Goal: Find specific page/section: Find specific page/section

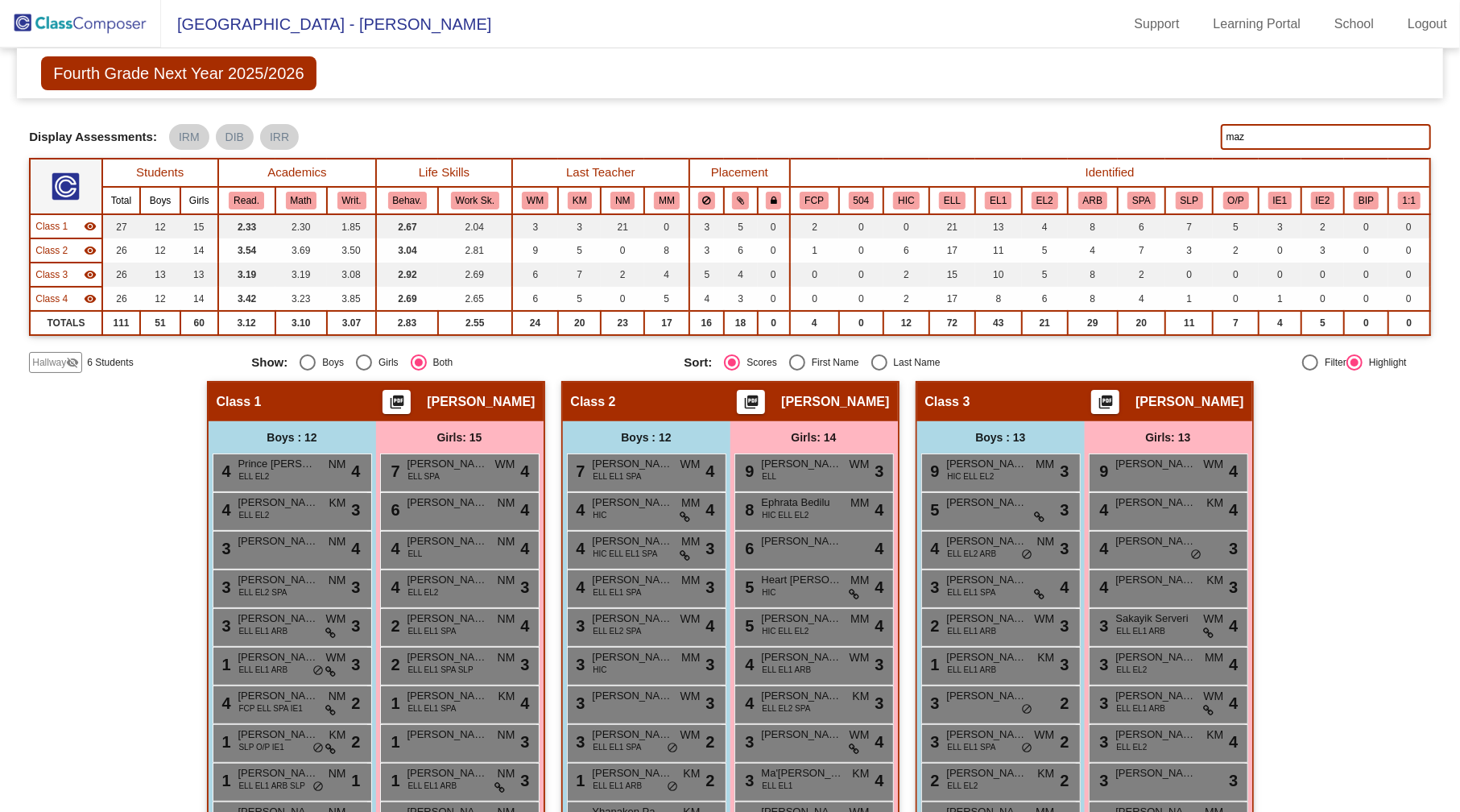
click at [1297, 135] on input "maz" at bounding box center [1326, 137] width 210 height 26
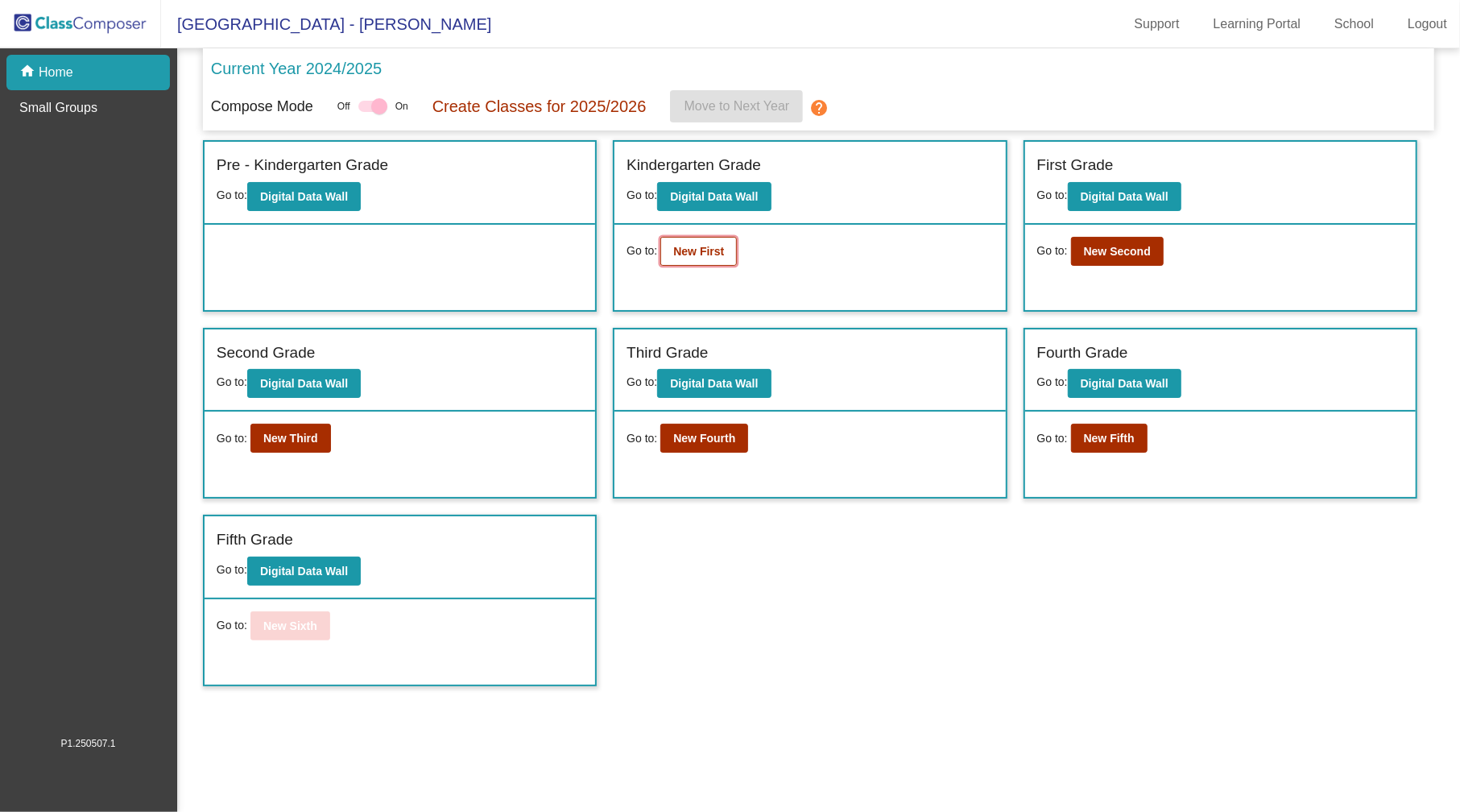
click at [702, 250] on b "New First" at bounding box center [698, 250] width 50 height 13
click at [698, 441] on b "New Fourth" at bounding box center [704, 437] width 62 height 13
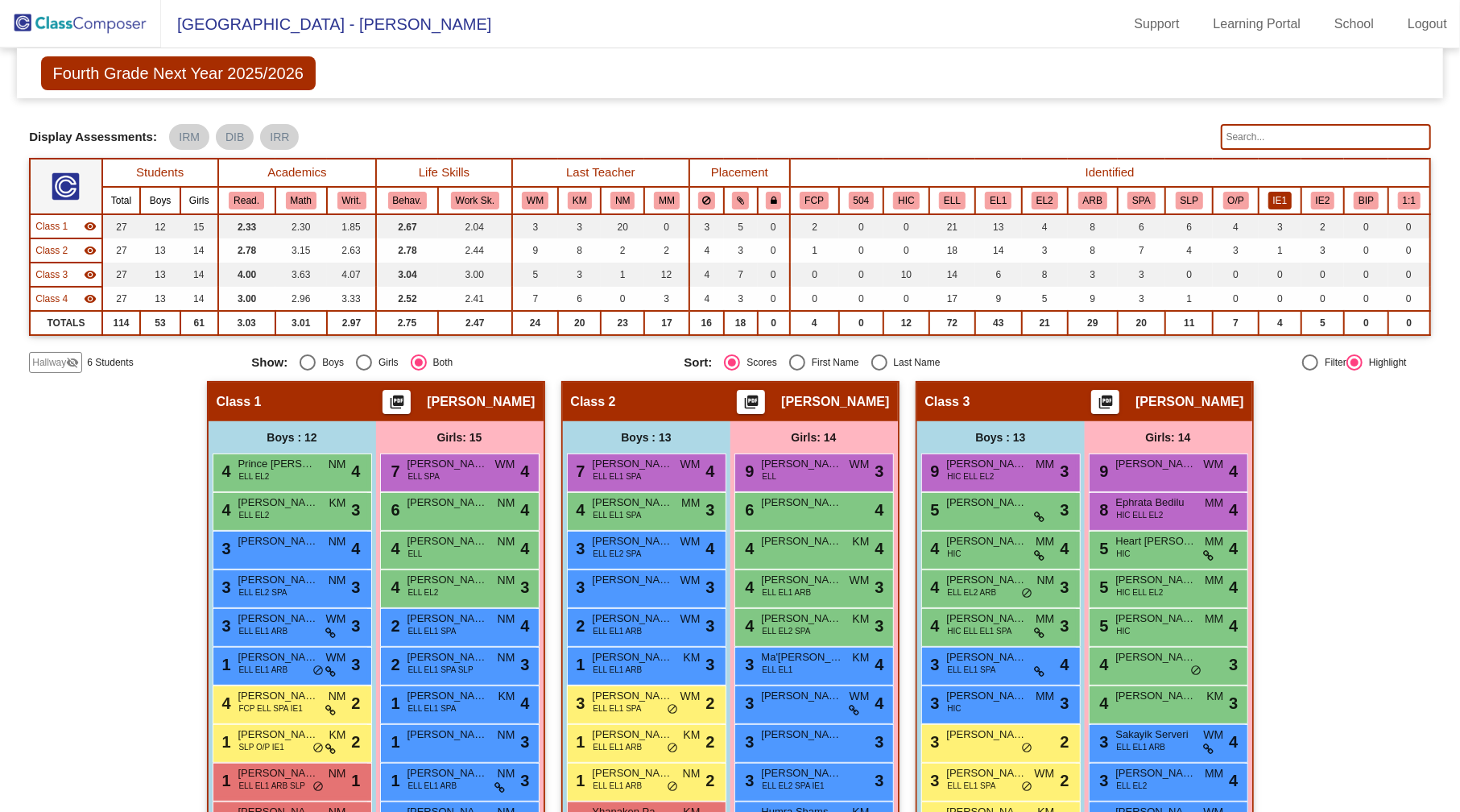
click at [1281, 200] on button "IE1" at bounding box center [1280, 200] width 24 height 18
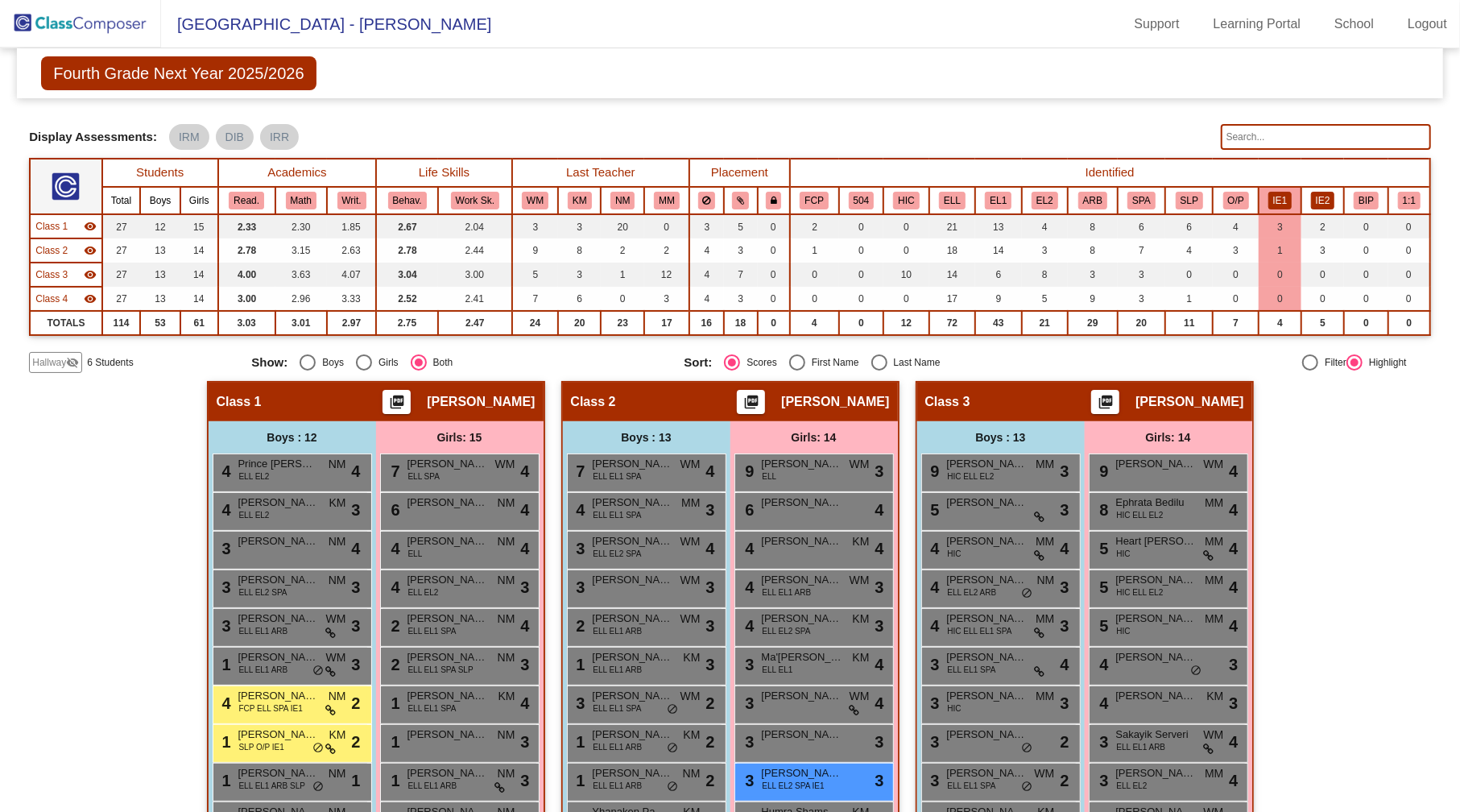
click at [1320, 195] on button "IE2" at bounding box center [1322, 200] width 24 height 18
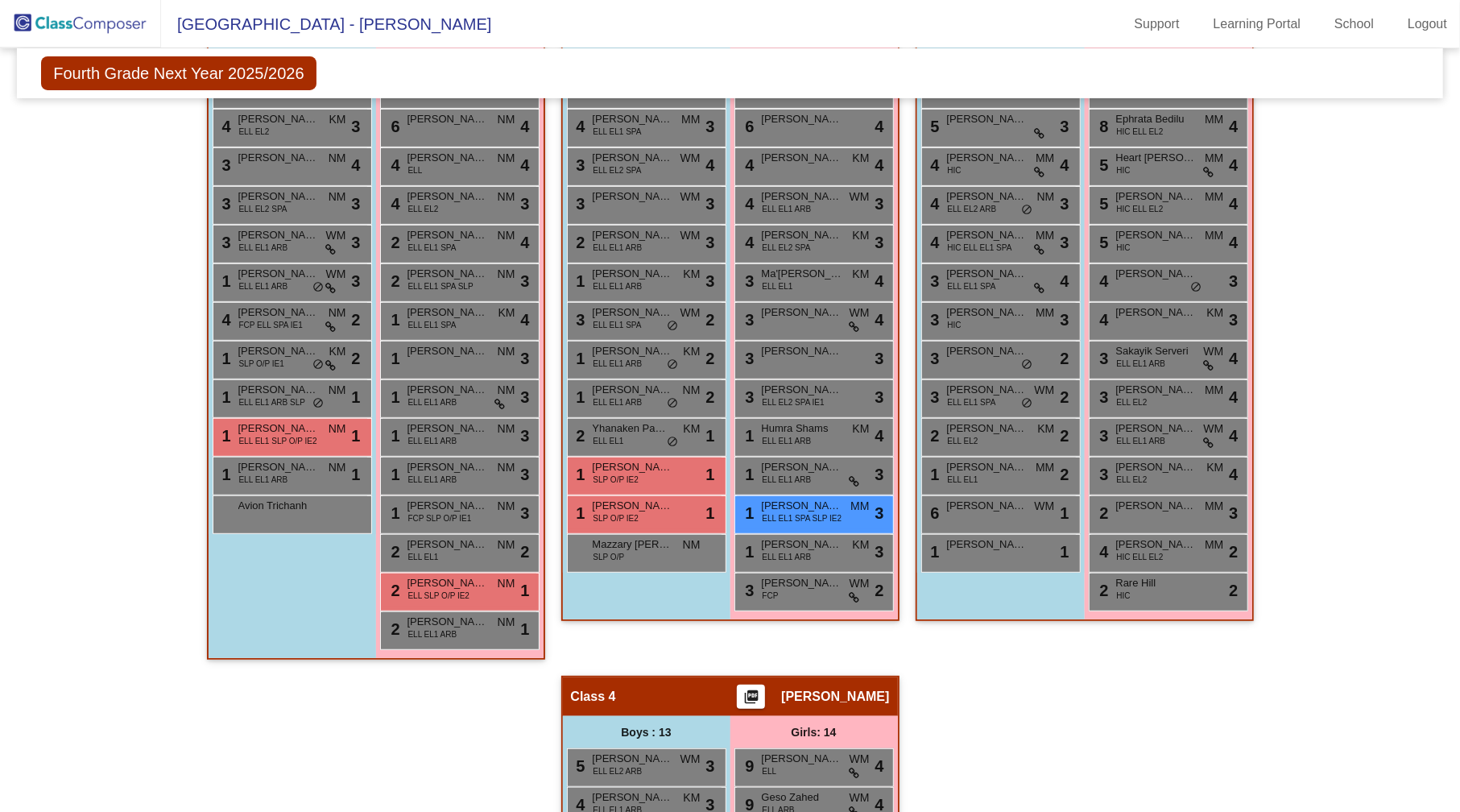
scroll to position [385, 0]
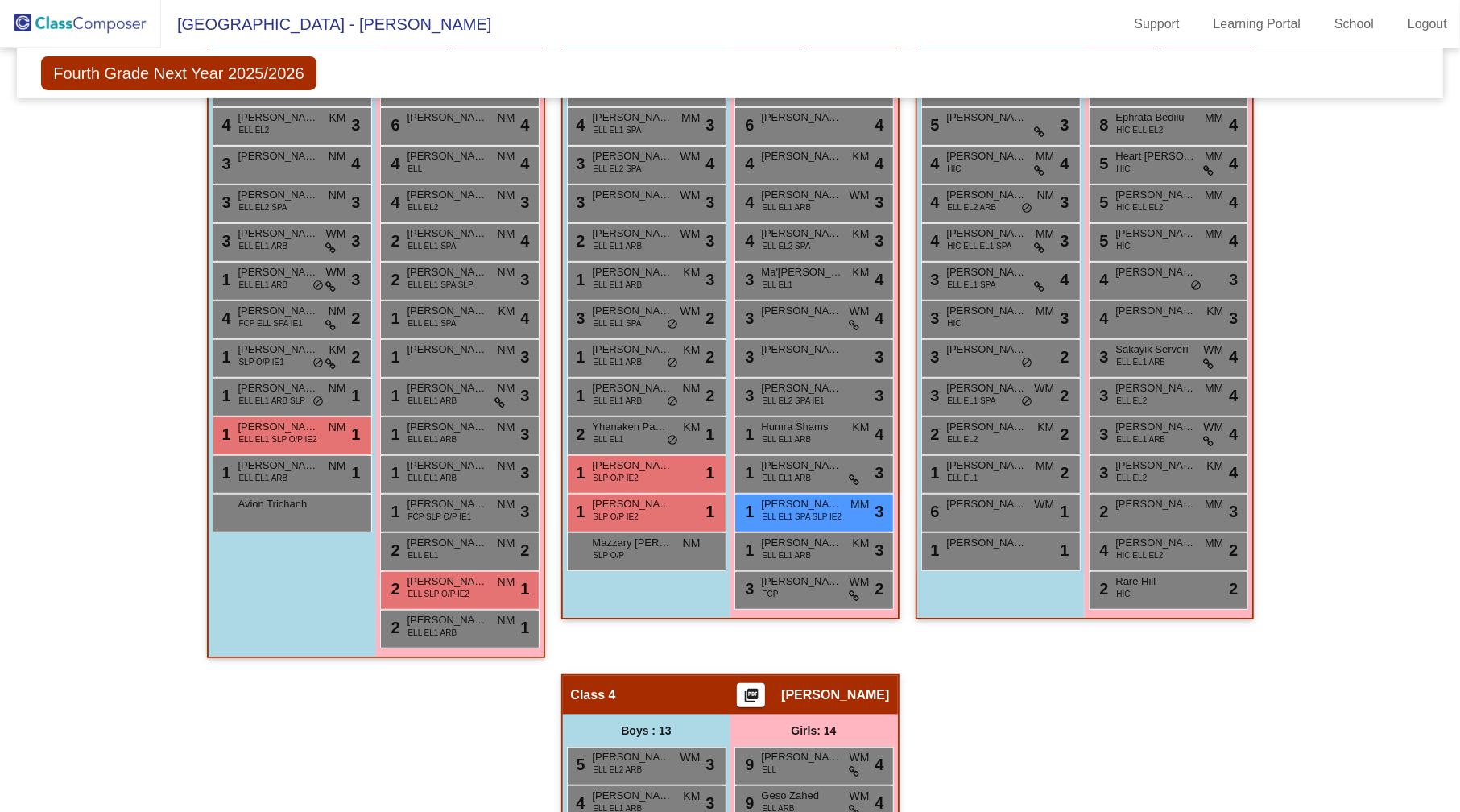
click at [1325, 262] on div "Hallway - Hallway Class picture_as_pdf Add Student First Name Last Name Student…" at bounding box center [729, 654] width 1401 height 1317
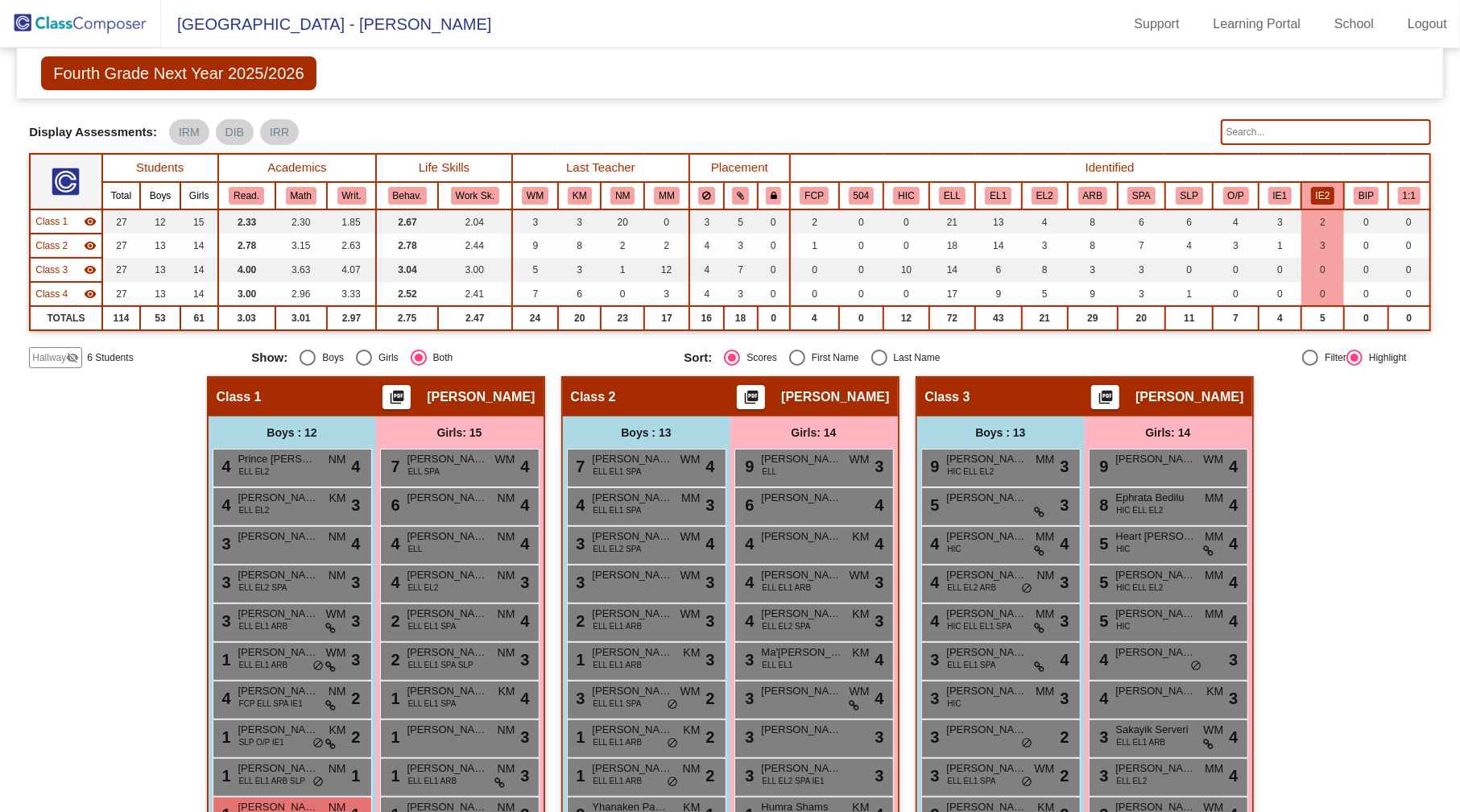
scroll to position [0, 0]
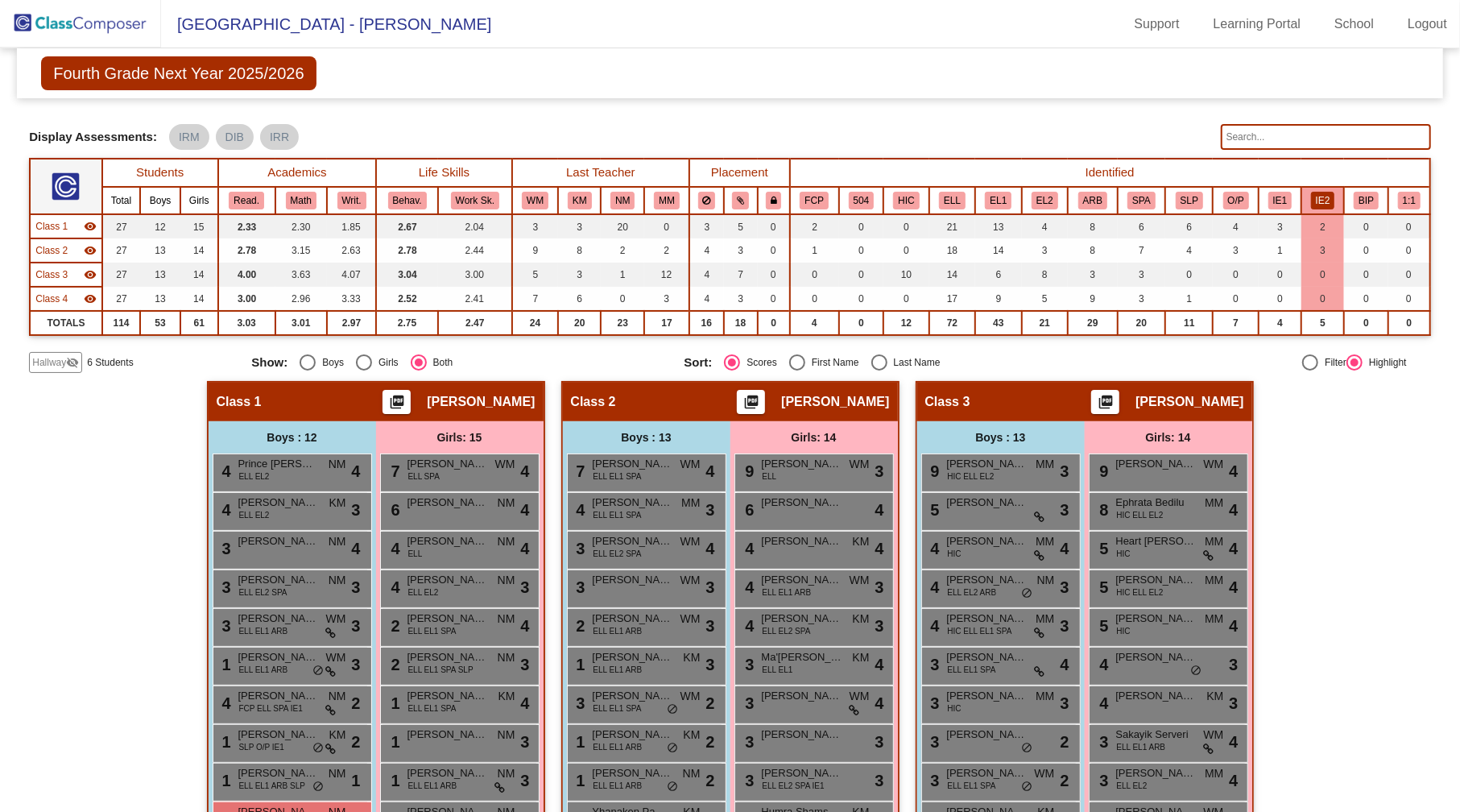
click at [1319, 195] on button "IE2" at bounding box center [1322, 200] width 24 height 18
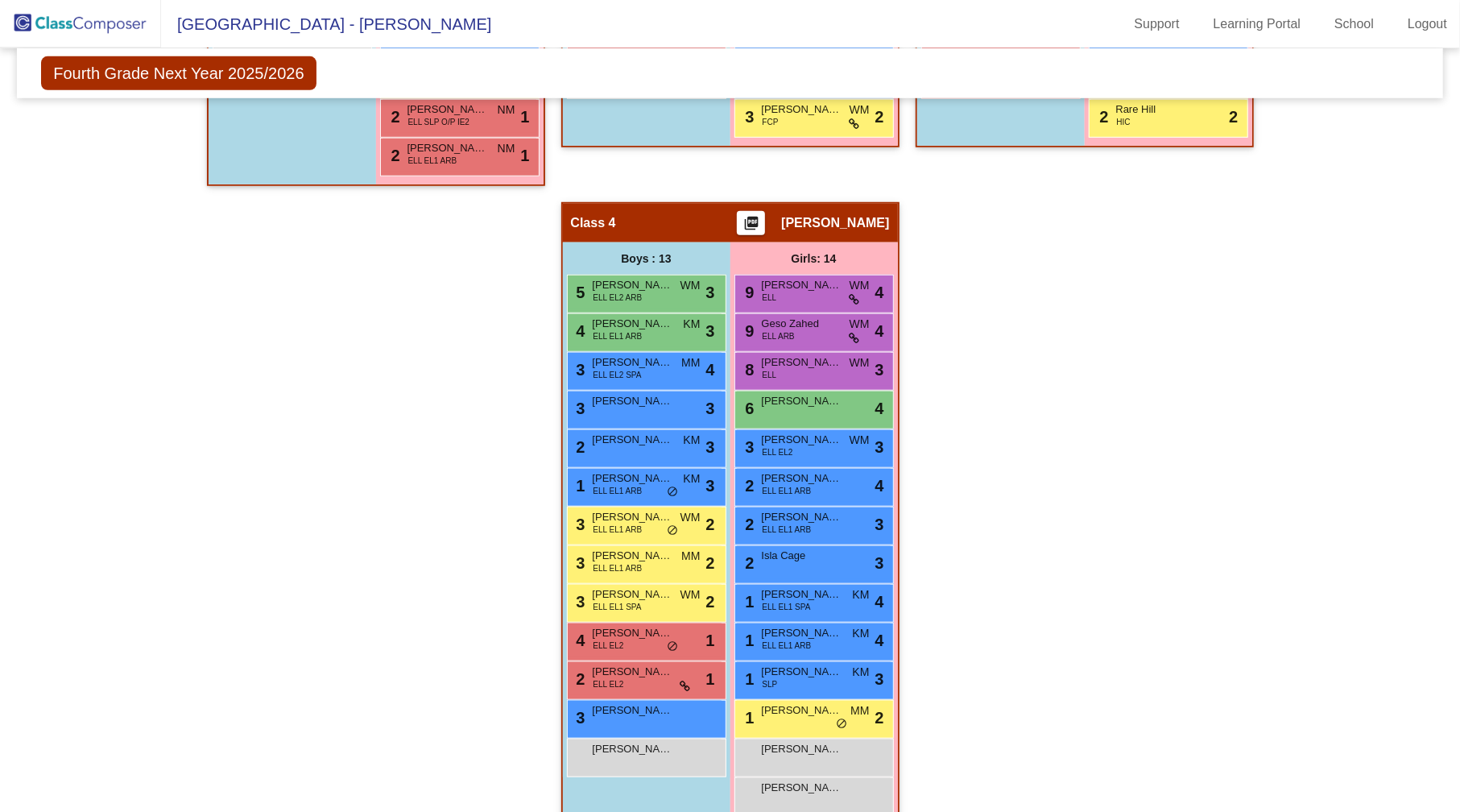
scroll to position [885, 0]
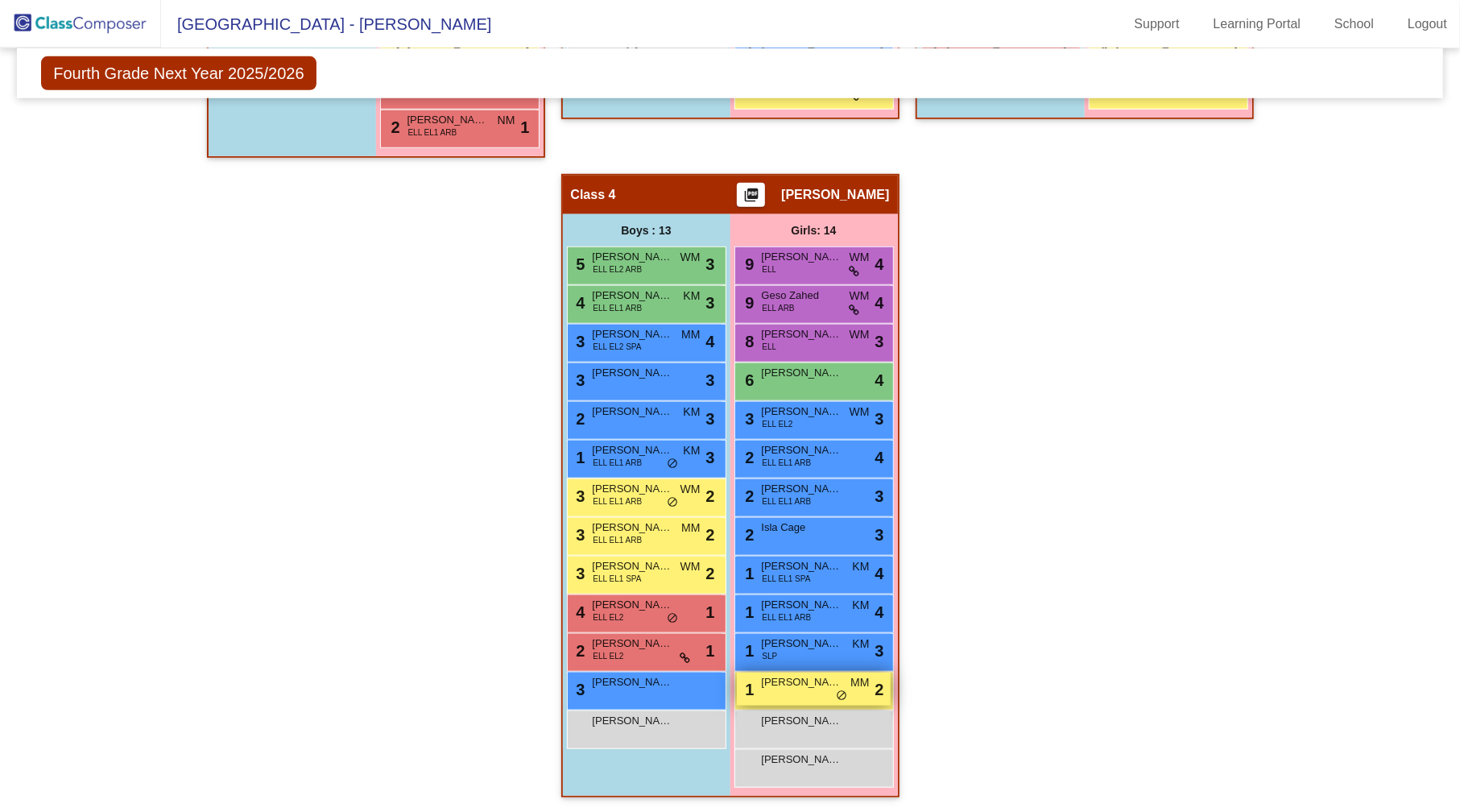
click at [802, 680] on span "[PERSON_NAME]" at bounding box center [802, 682] width 81 height 16
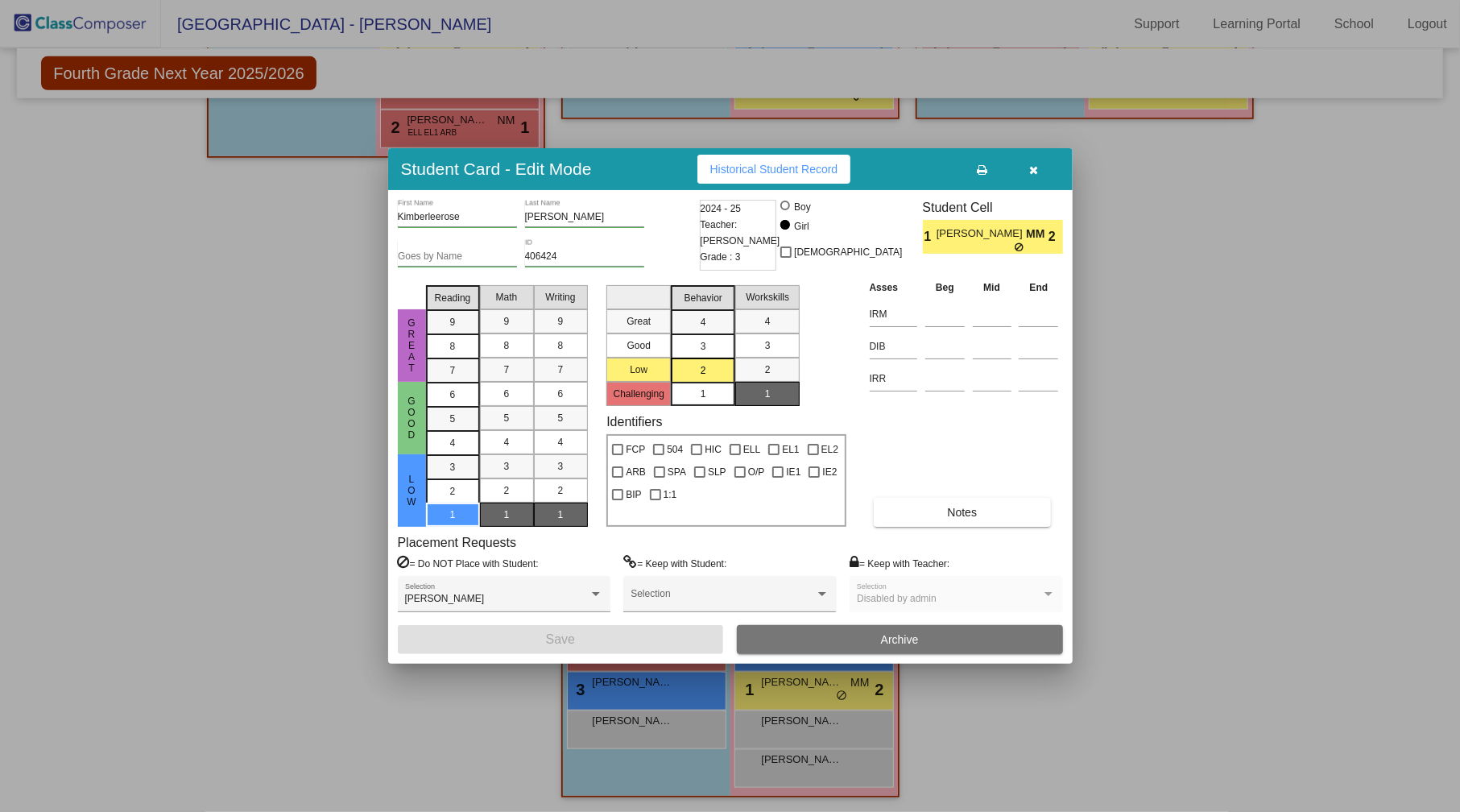
click at [1157, 329] on div at bounding box center [730, 406] width 1460 height 812
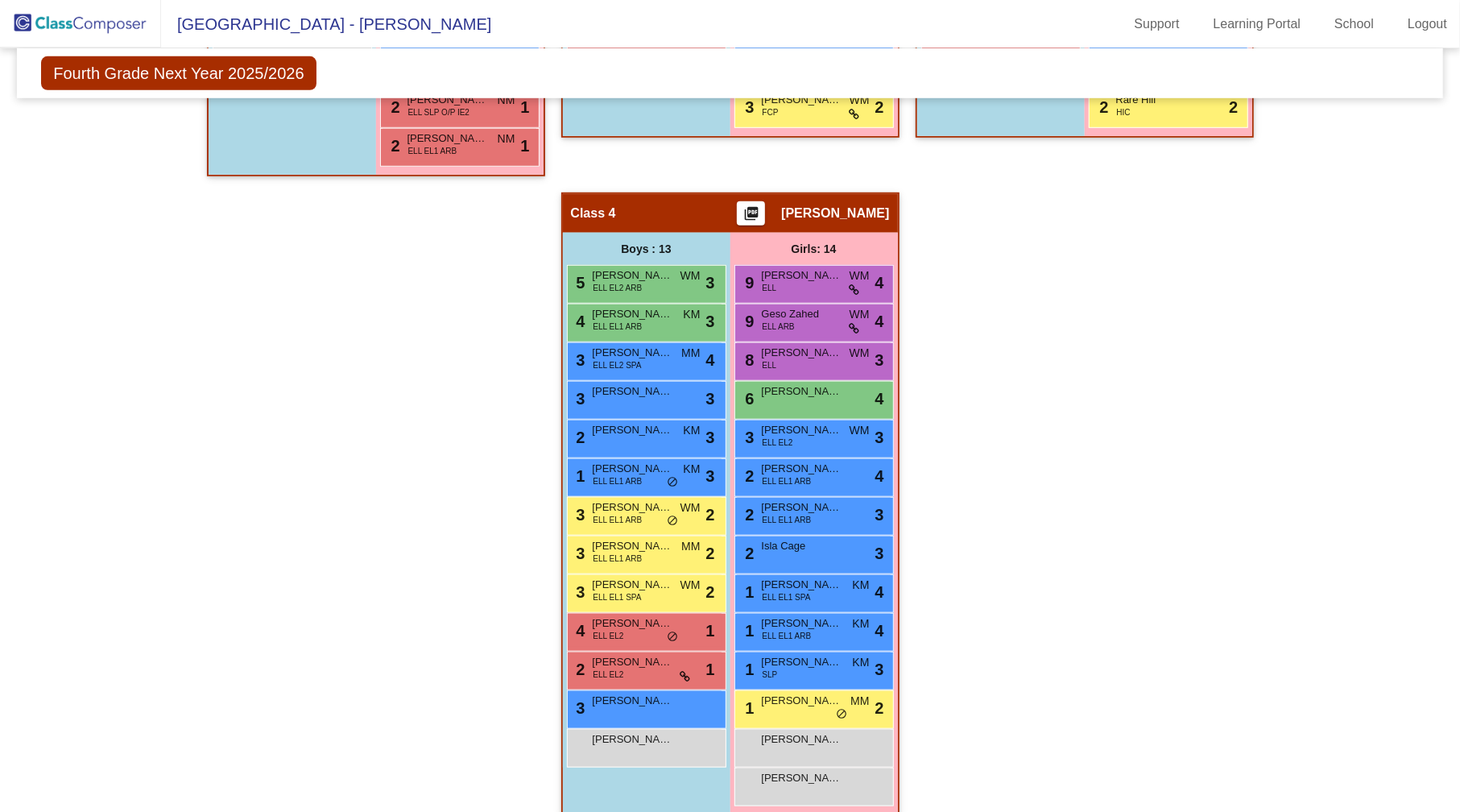
scroll to position [866, 0]
click at [777, 712] on div "1 Kimberleerose [PERSON_NAME] lock do_not_disturb_alt 2" at bounding box center [813, 708] width 154 height 33
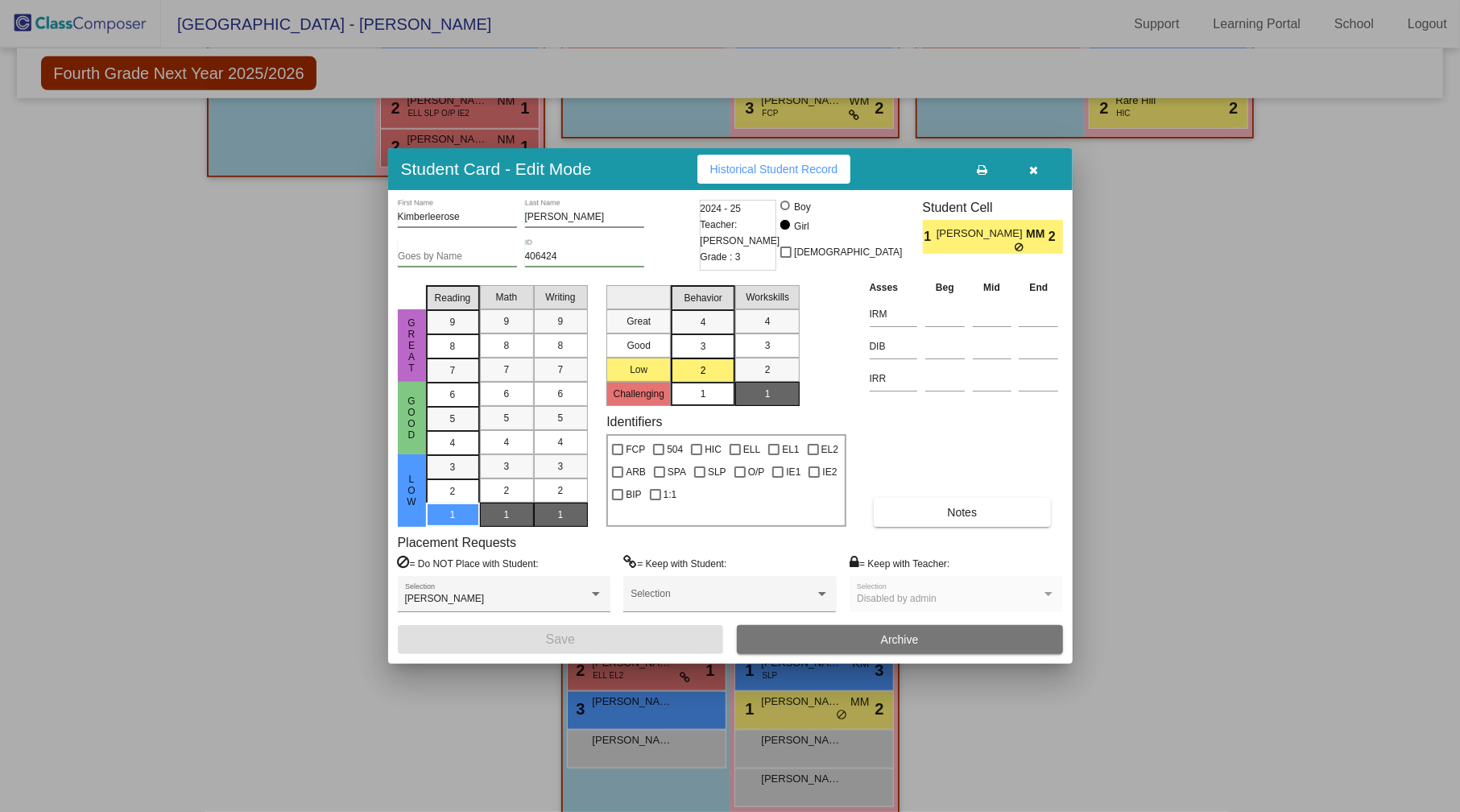
click at [1352, 444] on div at bounding box center [730, 406] width 1460 height 812
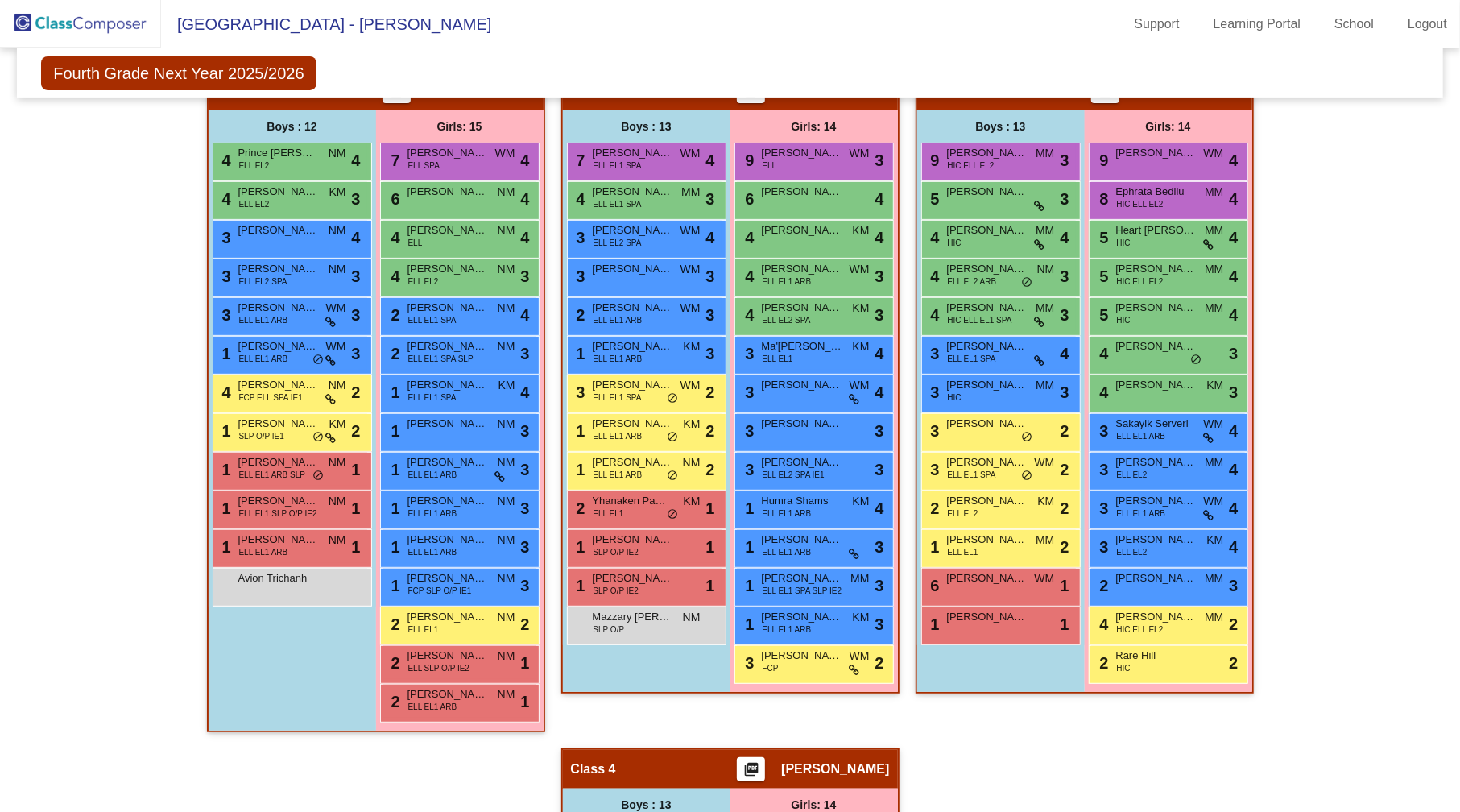
scroll to position [0, 0]
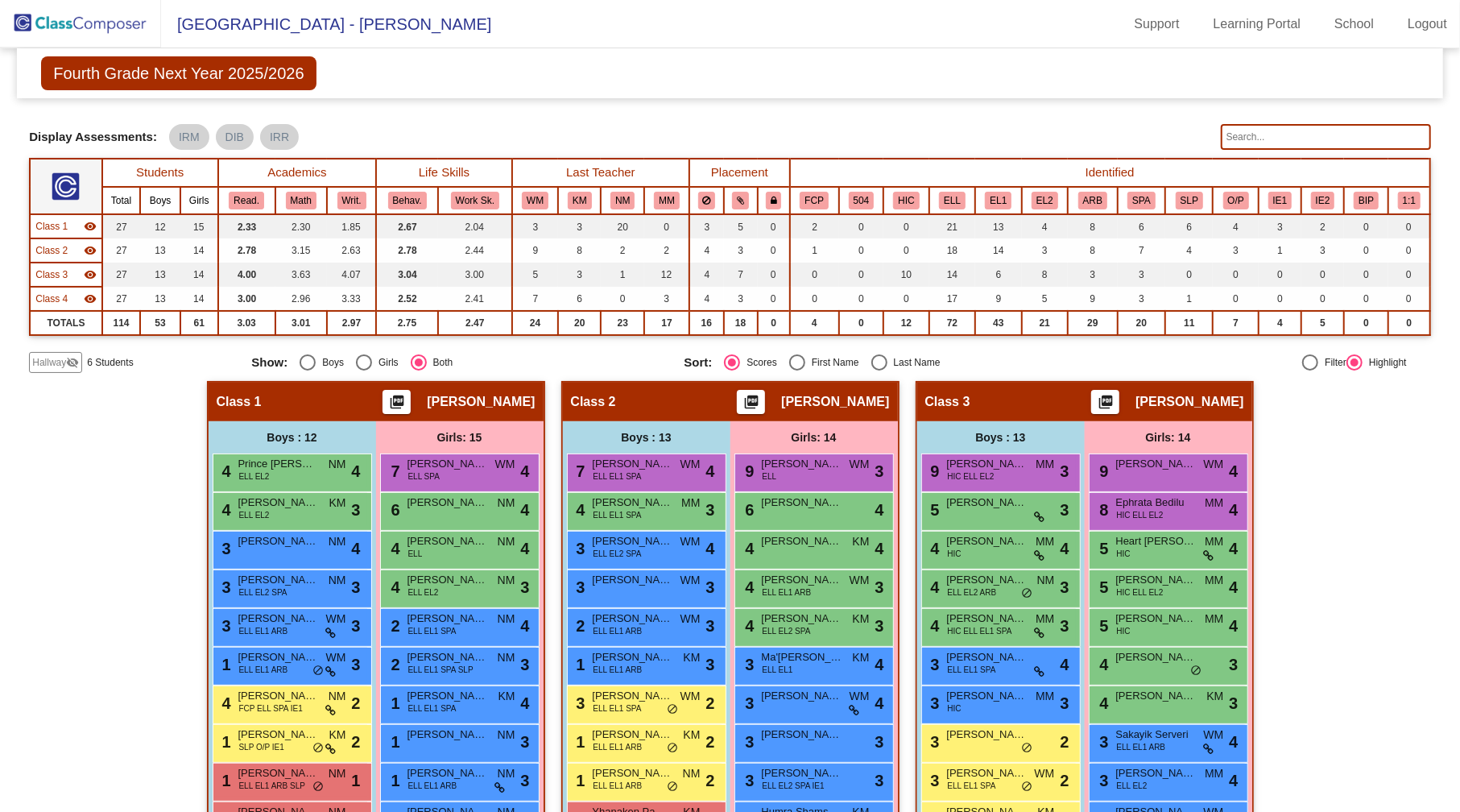
click at [1254, 137] on input "text" at bounding box center [1326, 137] width 210 height 26
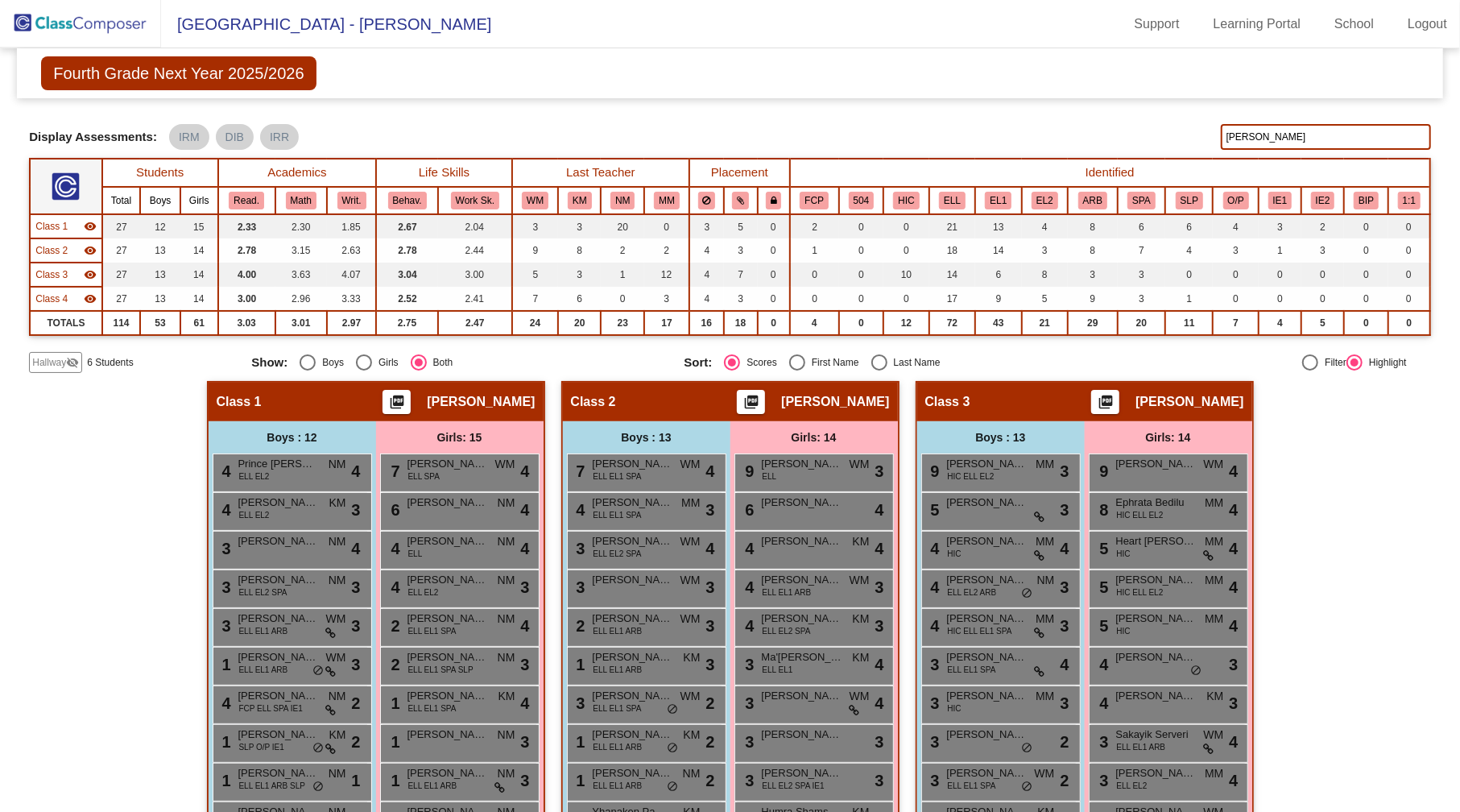
click at [1264, 137] on input "[PERSON_NAME]" at bounding box center [1326, 137] width 210 height 26
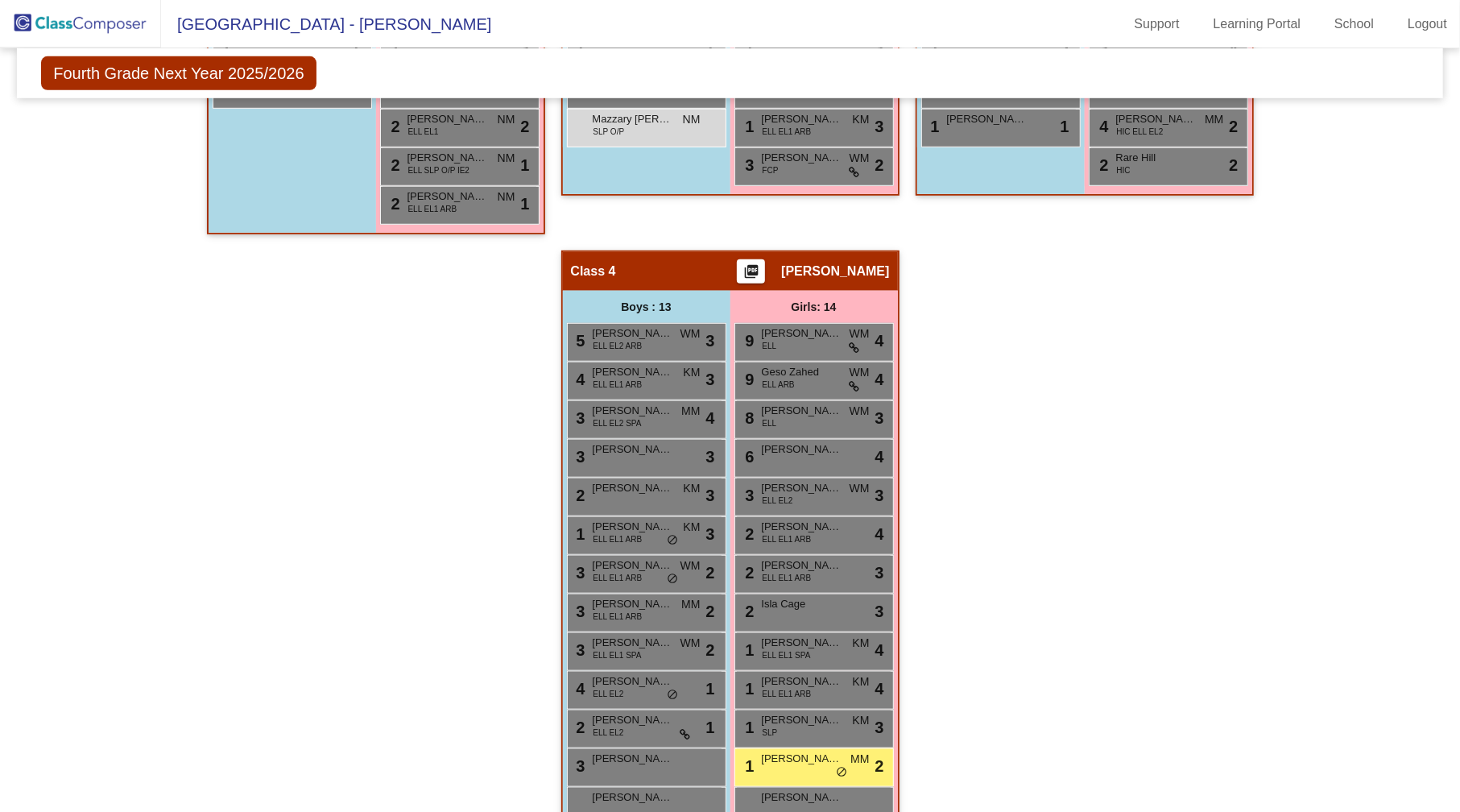
scroll to position [885, 0]
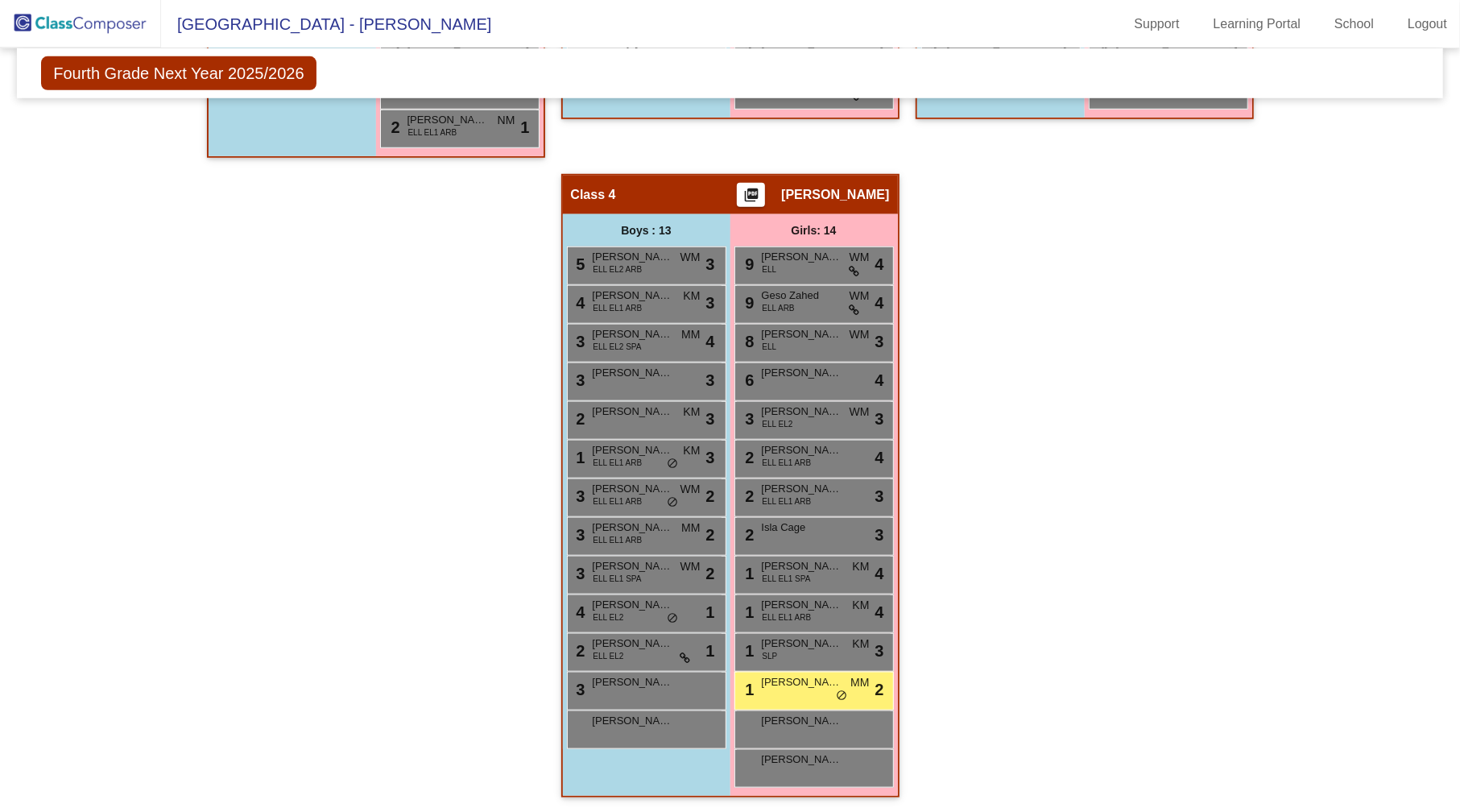
type input "ki"
click at [1258, 437] on div "Hallway - Hallway Class picture_as_pdf Add Student First Name Last Name Student…" at bounding box center [729, 154] width 1401 height 1317
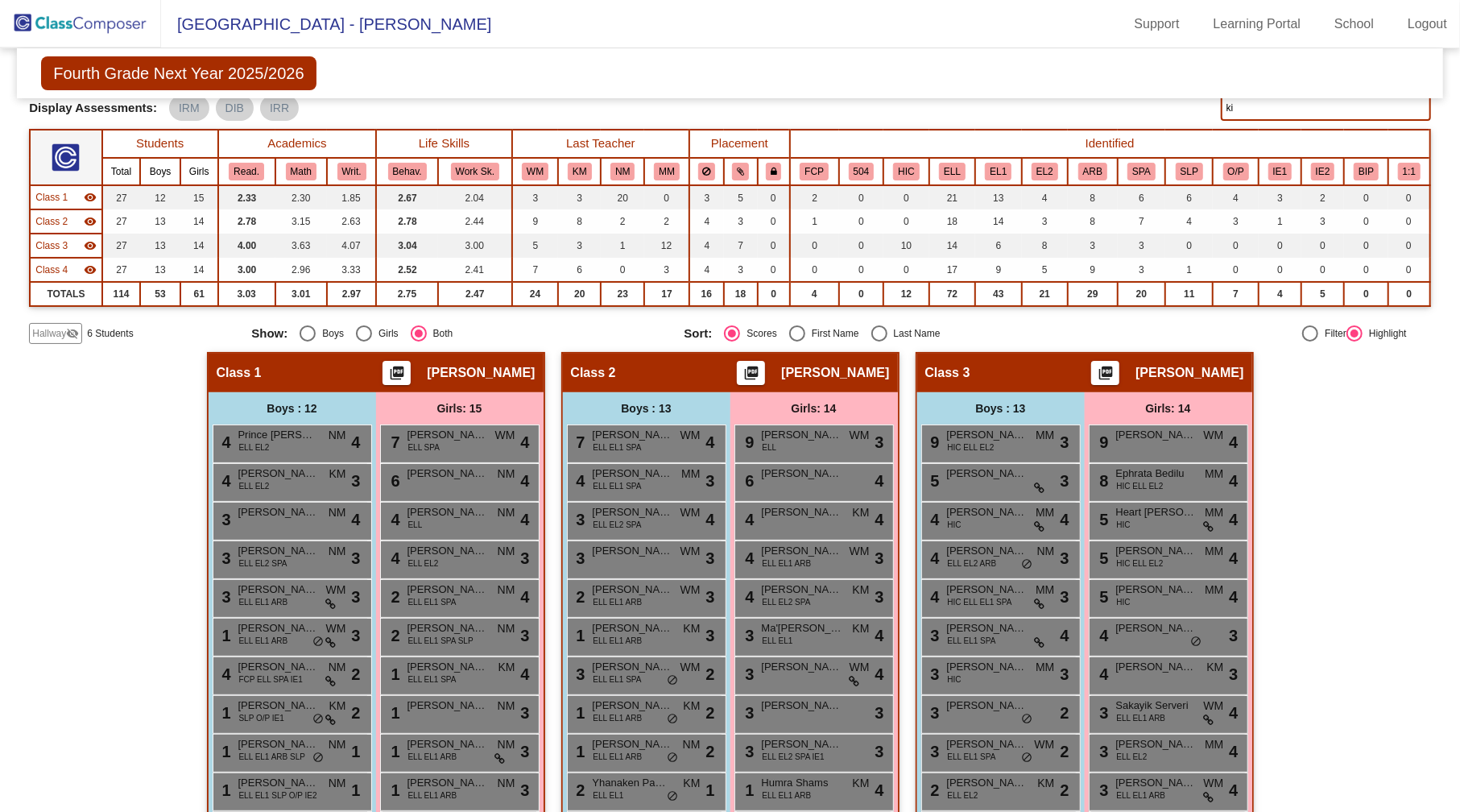
scroll to position [0, 0]
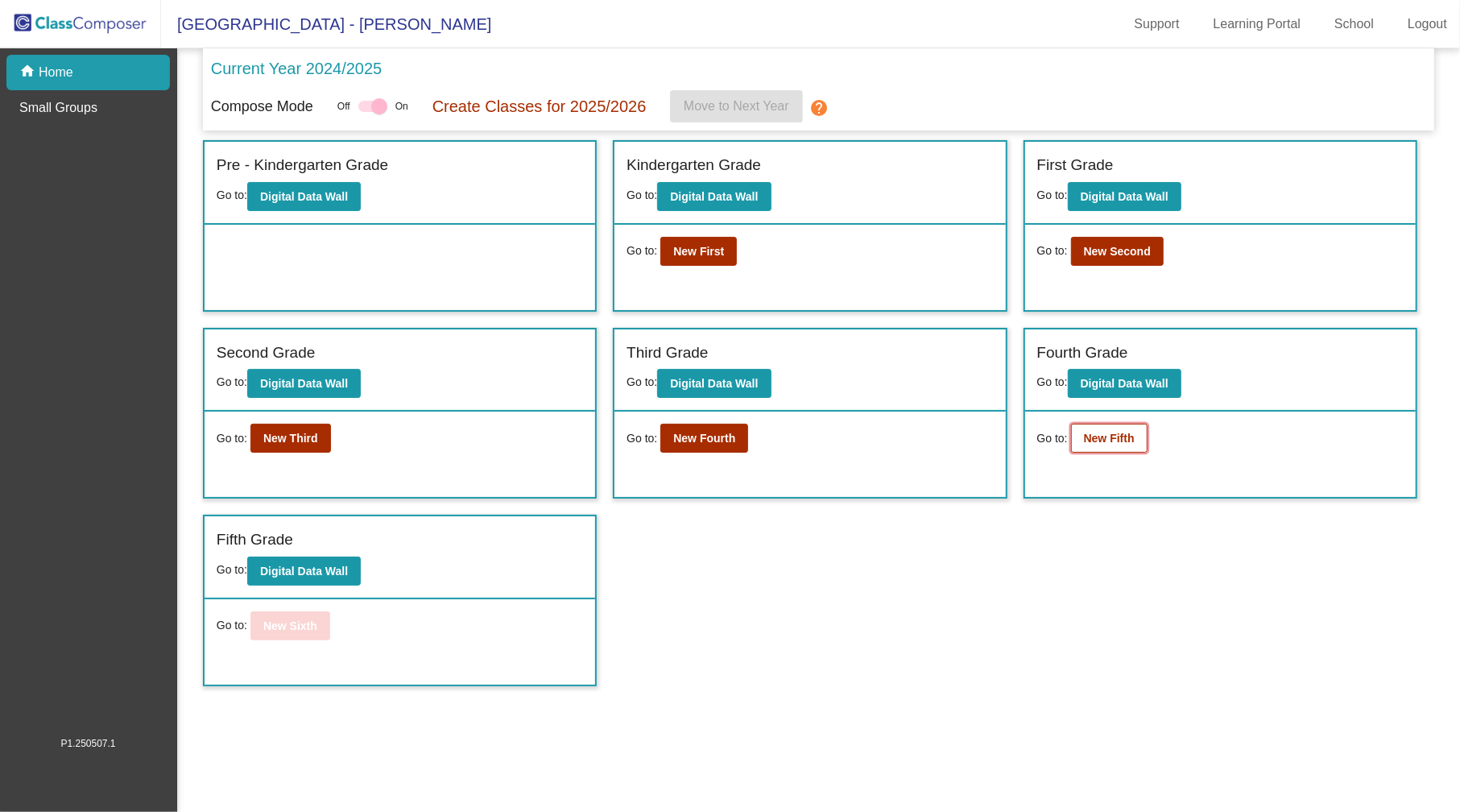
click at [1100, 443] on button "New Fifth" at bounding box center [1109, 438] width 76 height 29
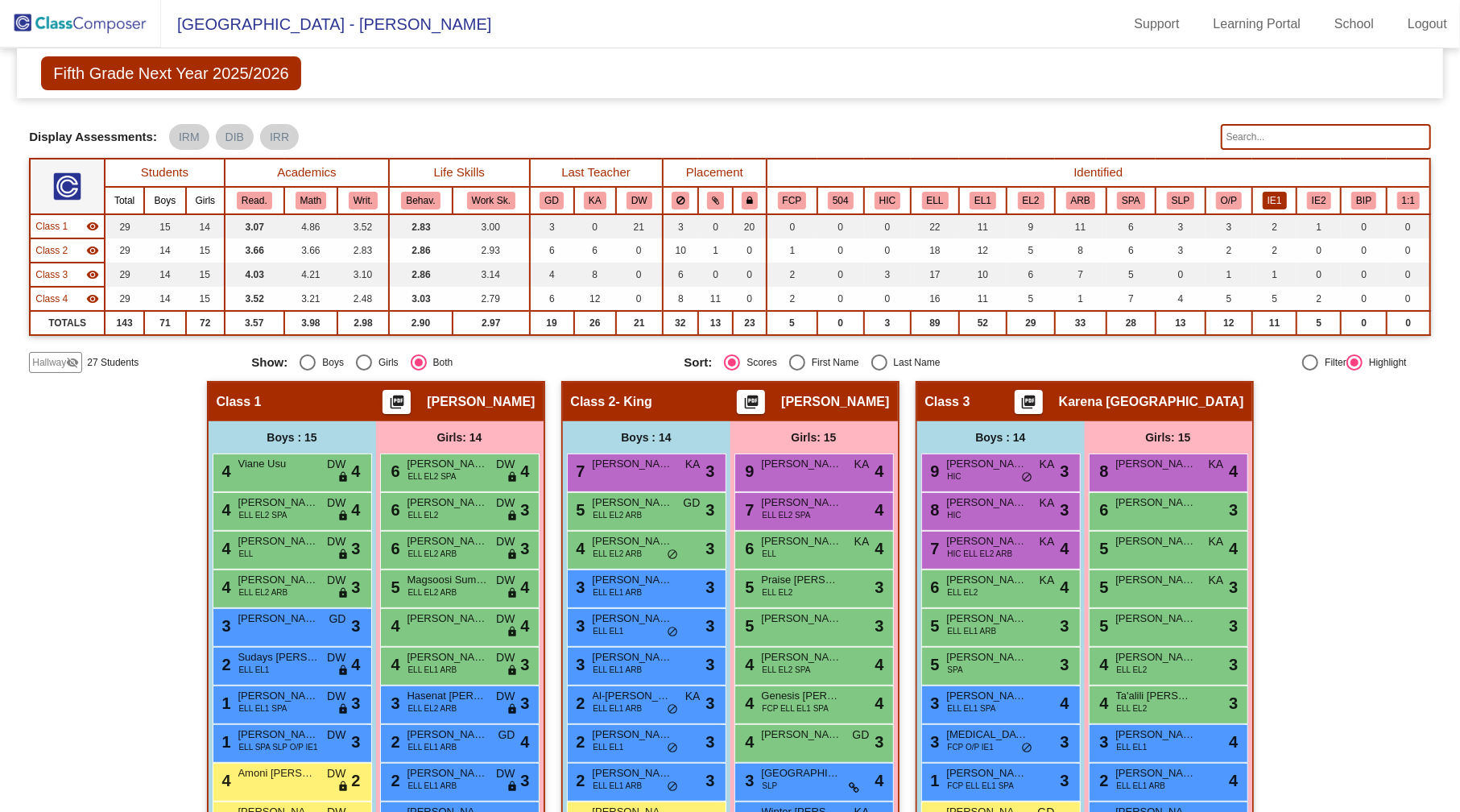
click at [1264, 201] on button "IE1" at bounding box center [1274, 200] width 24 height 18
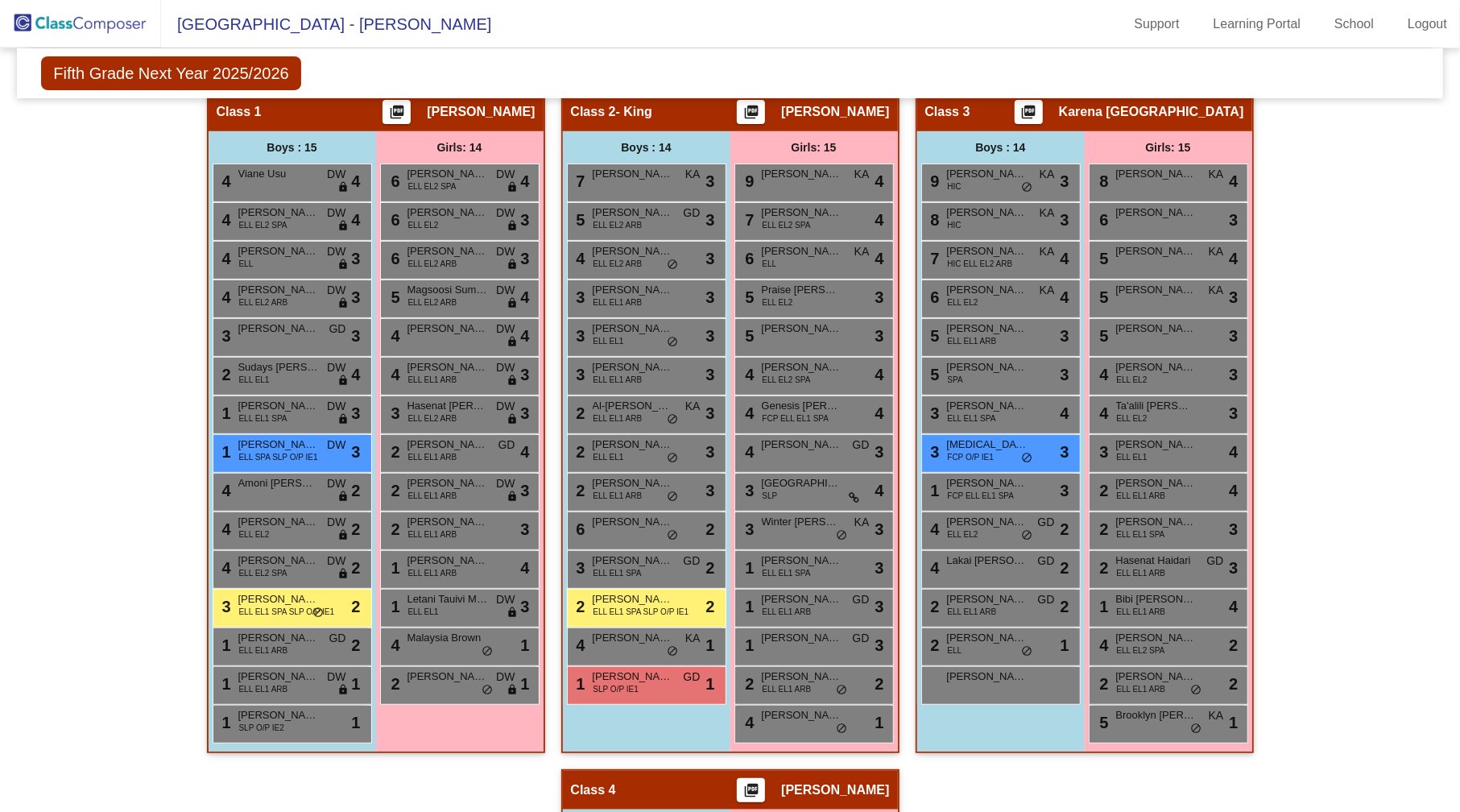
scroll to position [291, 0]
click at [1359, 446] on div "Hallway - Hallway Class picture_as_pdf Add Student First Name Last Name Student…" at bounding box center [729, 767] width 1401 height 1356
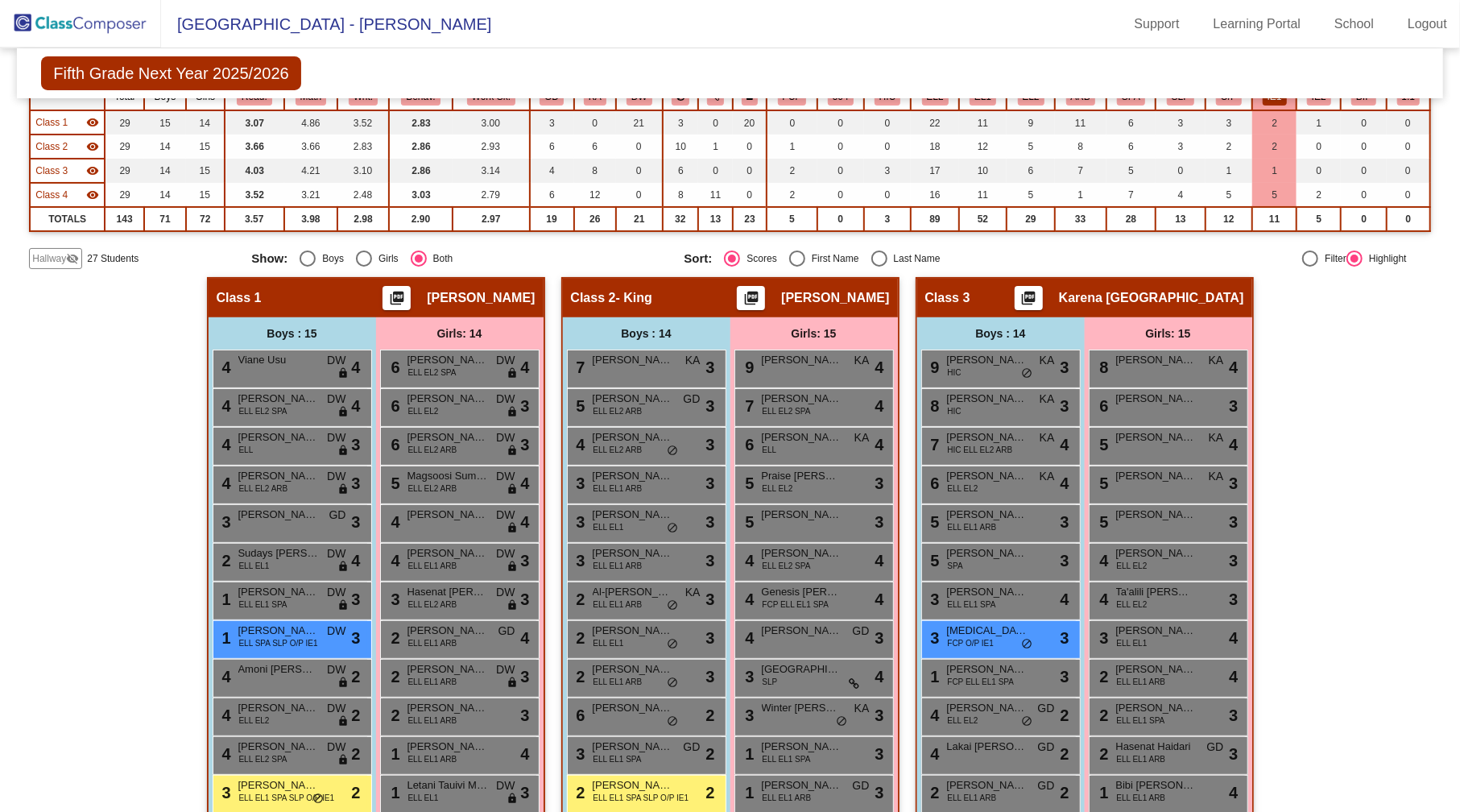
scroll to position [0, 0]
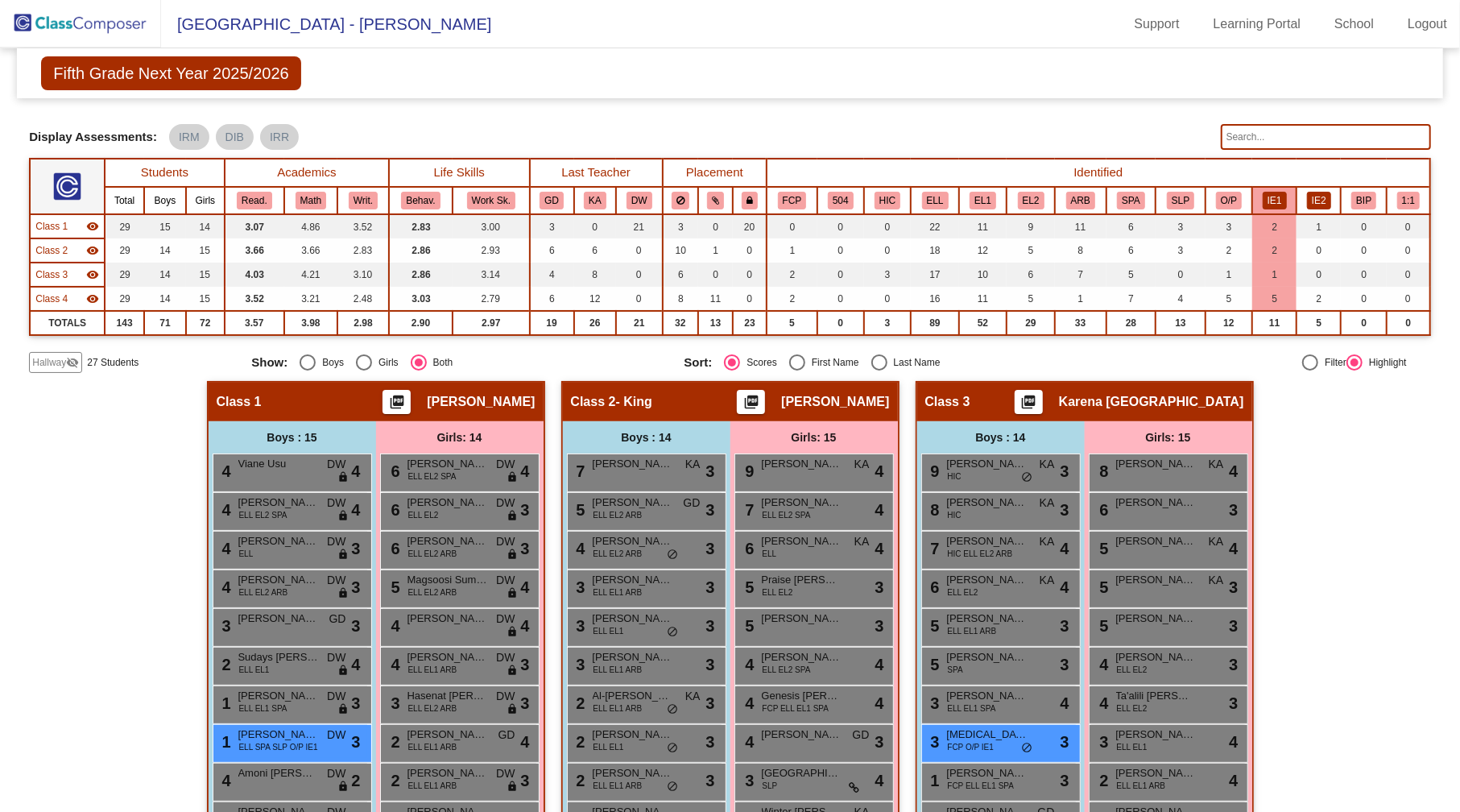
click at [1311, 195] on button "IE2" at bounding box center [1319, 200] width 24 height 18
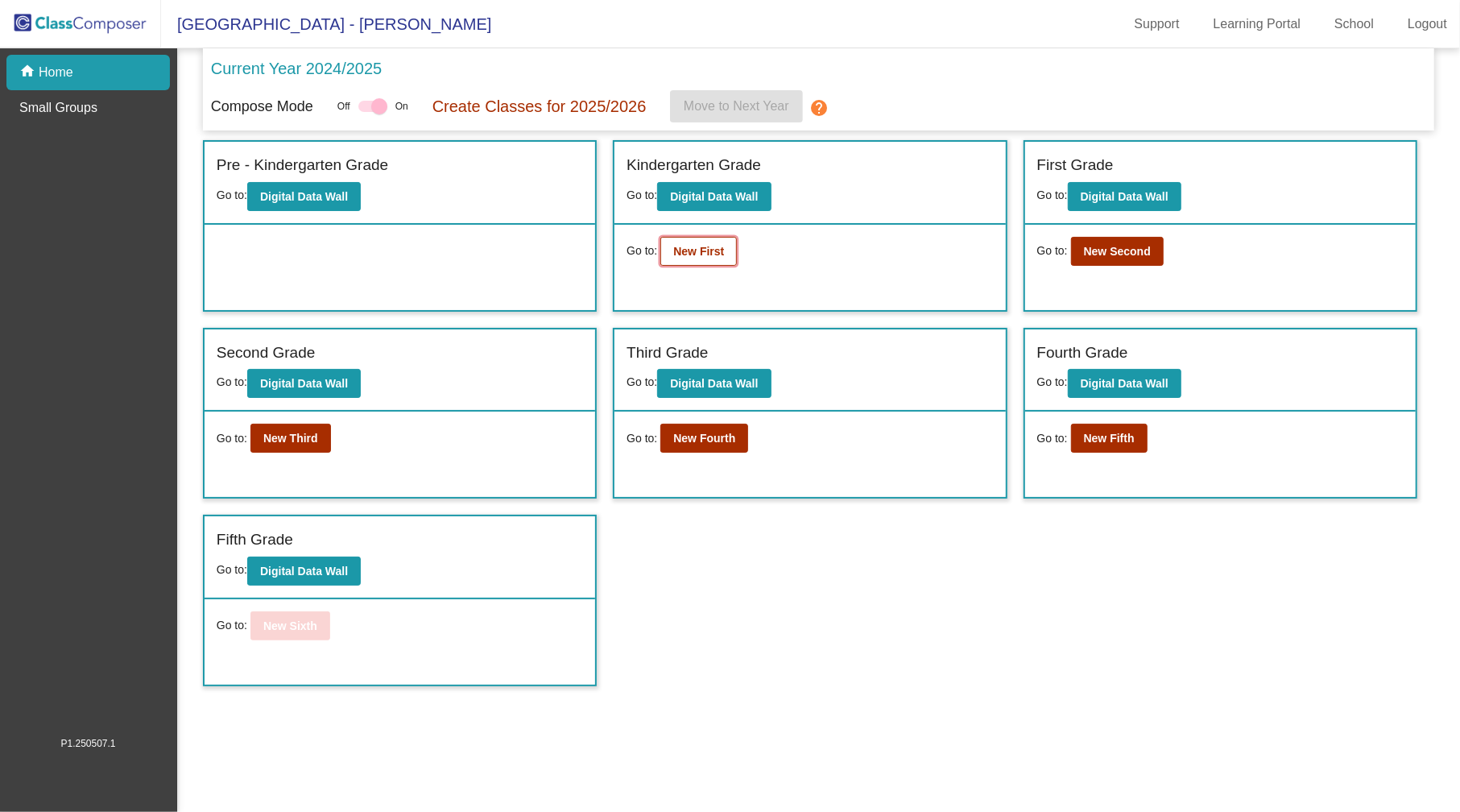
click at [695, 262] on button "New First" at bounding box center [698, 251] width 76 height 29
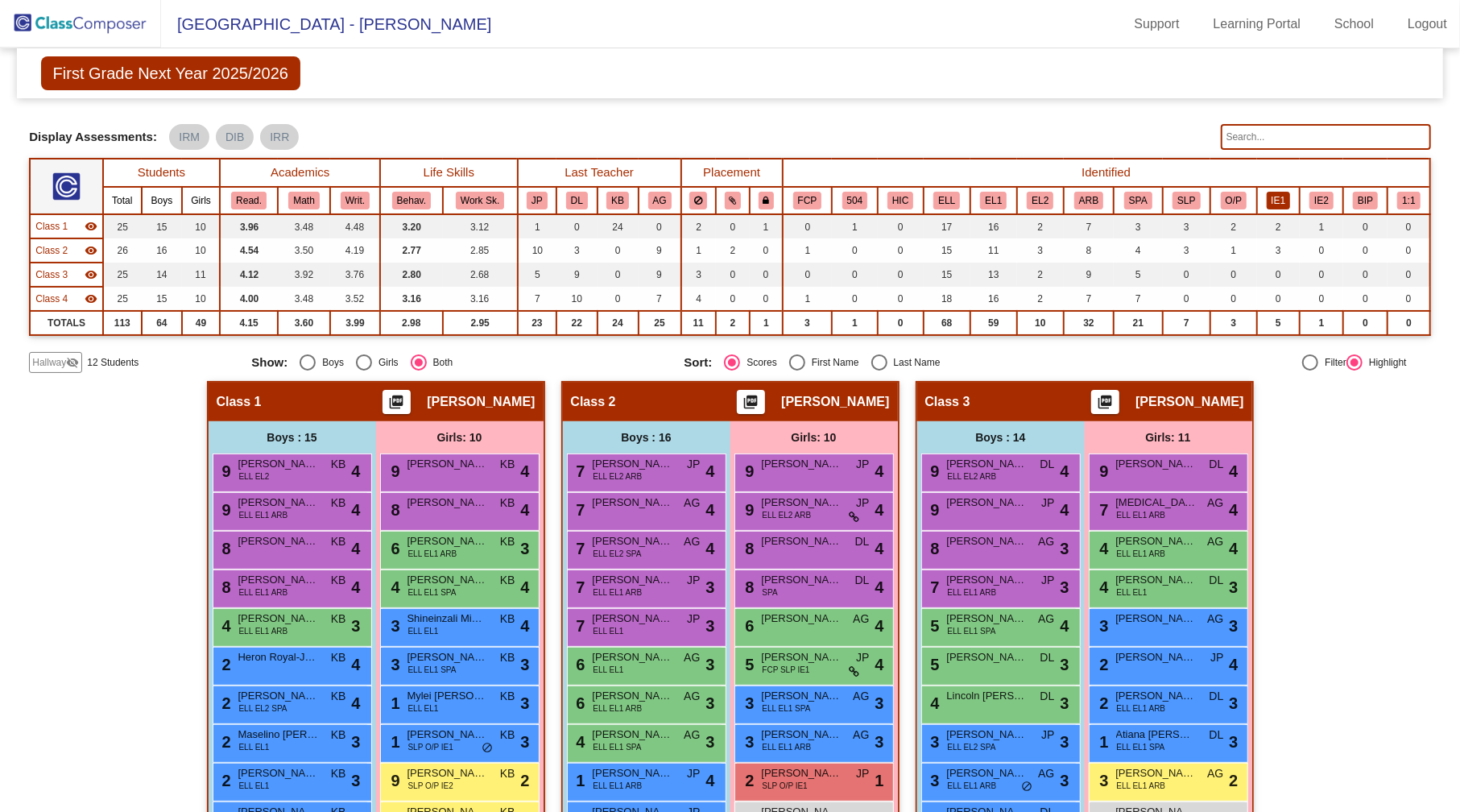
click at [1278, 193] on button "IE1" at bounding box center [1278, 200] width 24 height 18
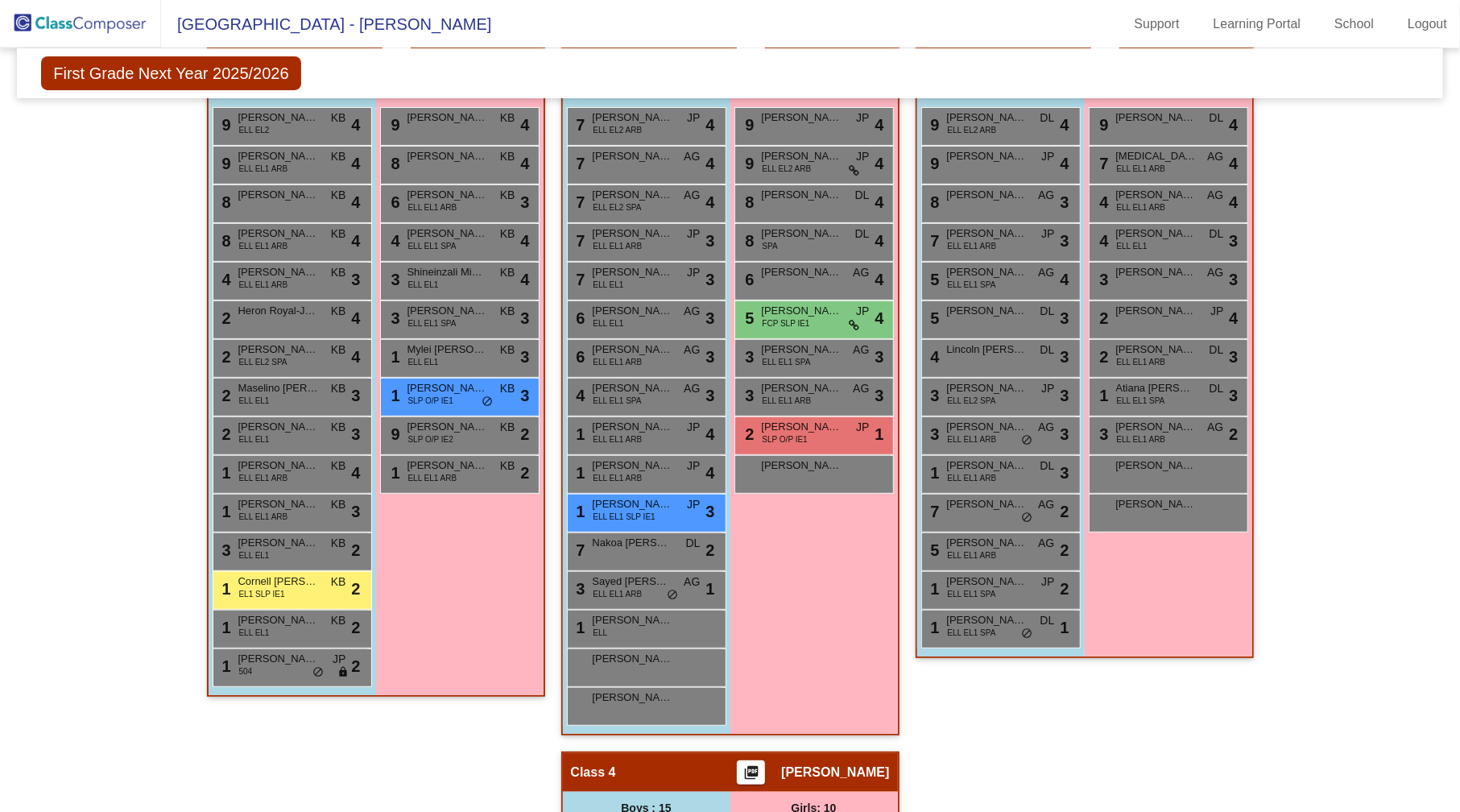
scroll to position [348, 0]
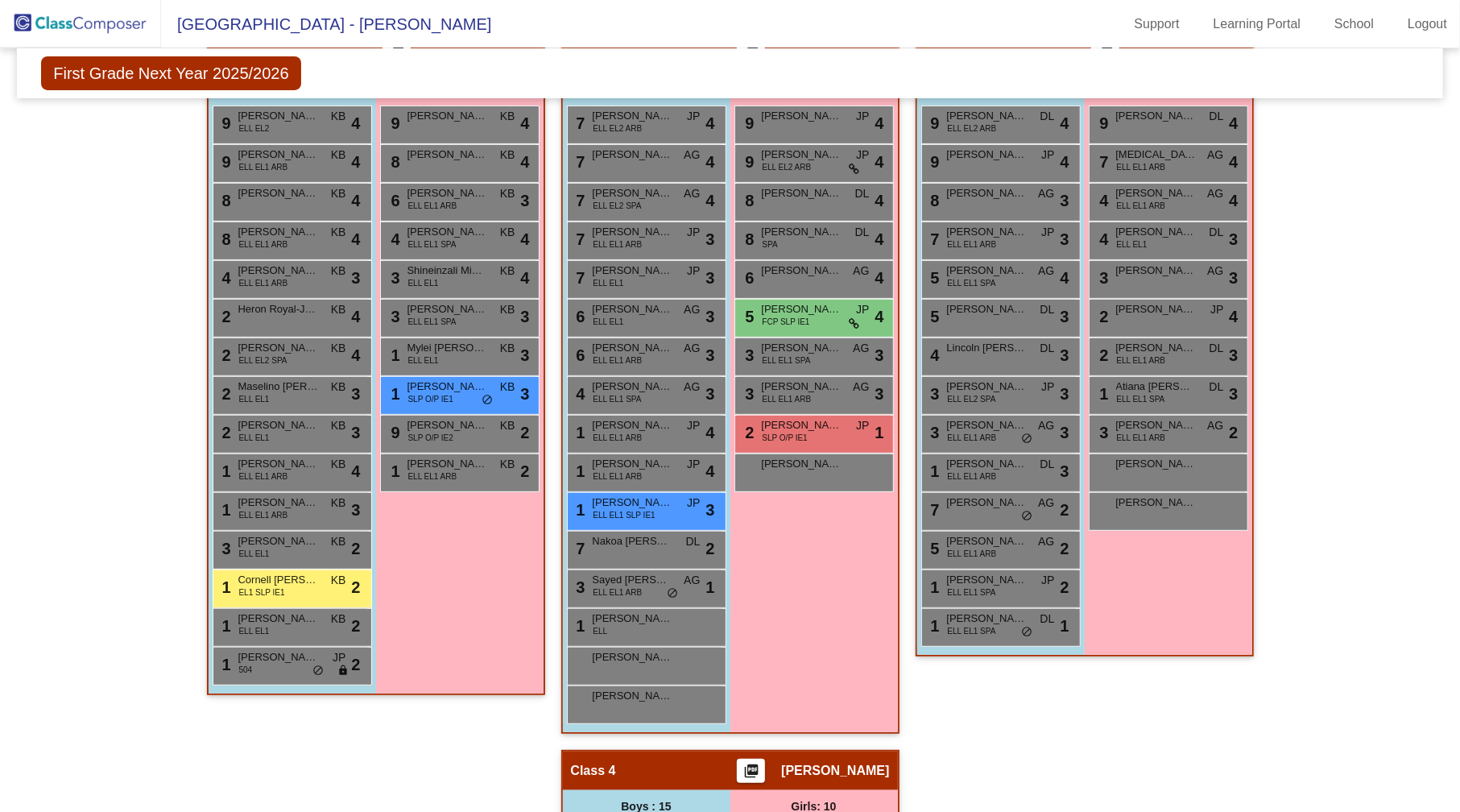
click at [1323, 408] on div "Hallway - Hallway Class picture_as_pdf Add Student First Name Last Name Student…" at bounding box center [729, 730] width 1401 height 1395
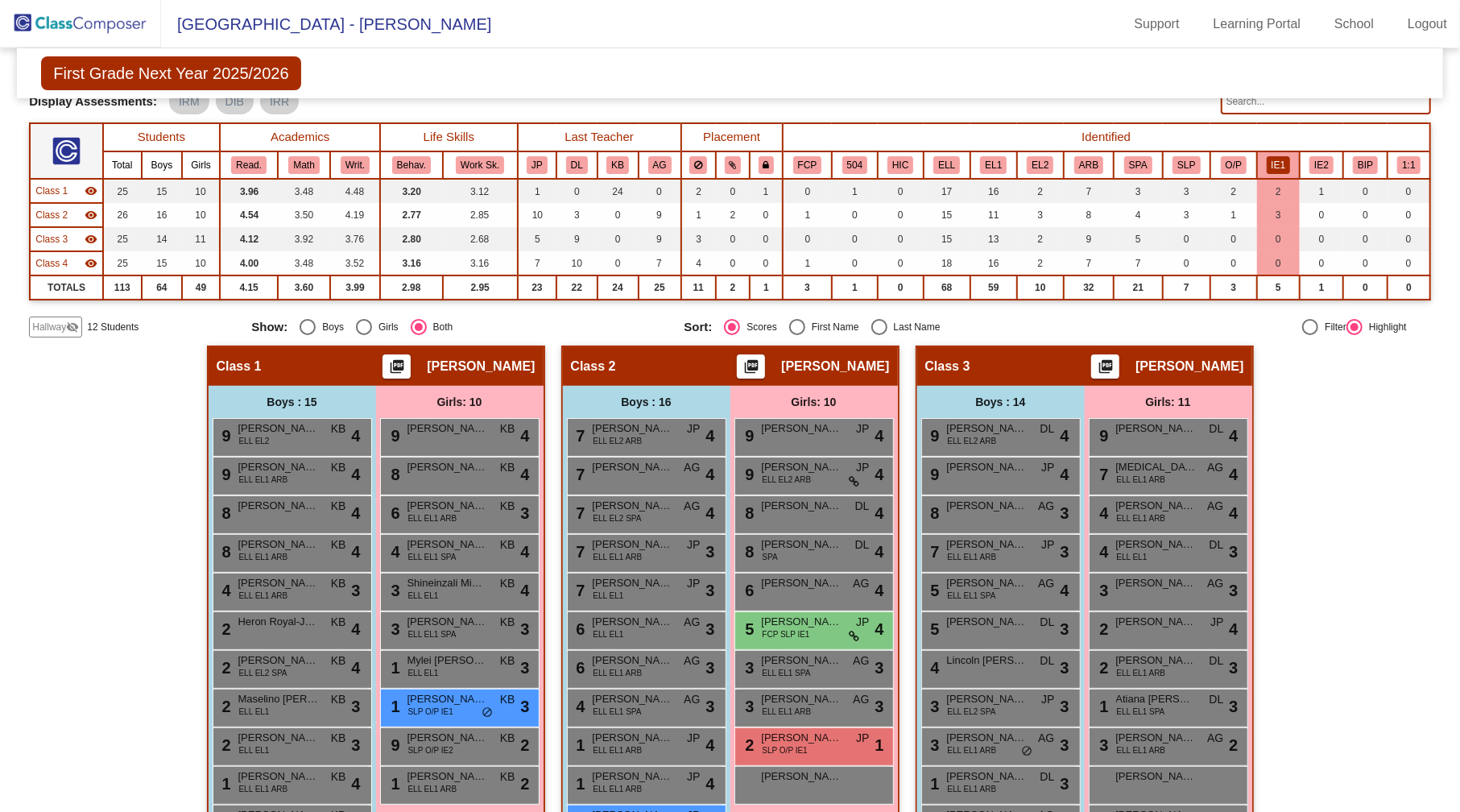
scroll to position [0, 0]
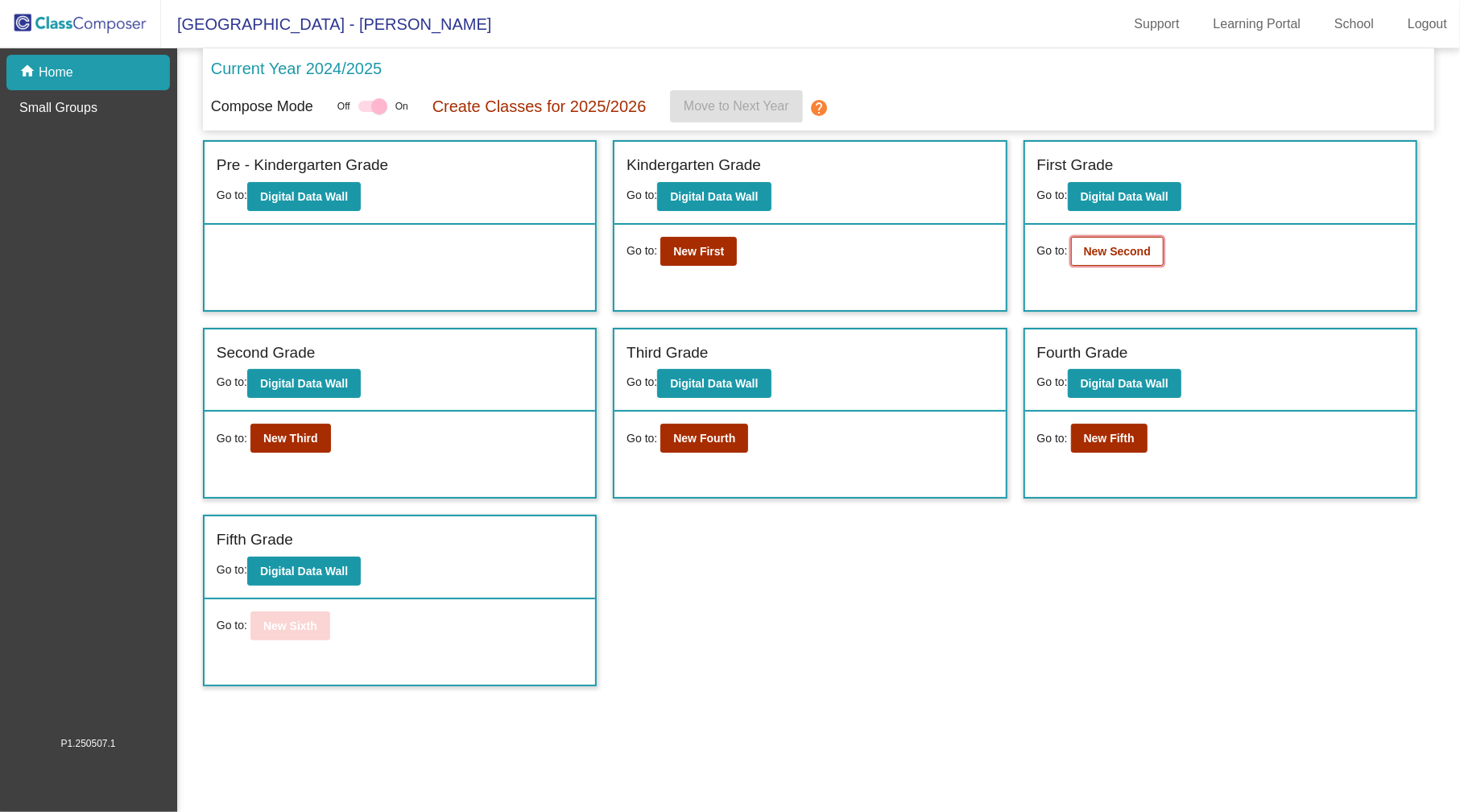
click at [1134, 250] on b "New Second" at bounding box center [1117, 250] width 67 height 13
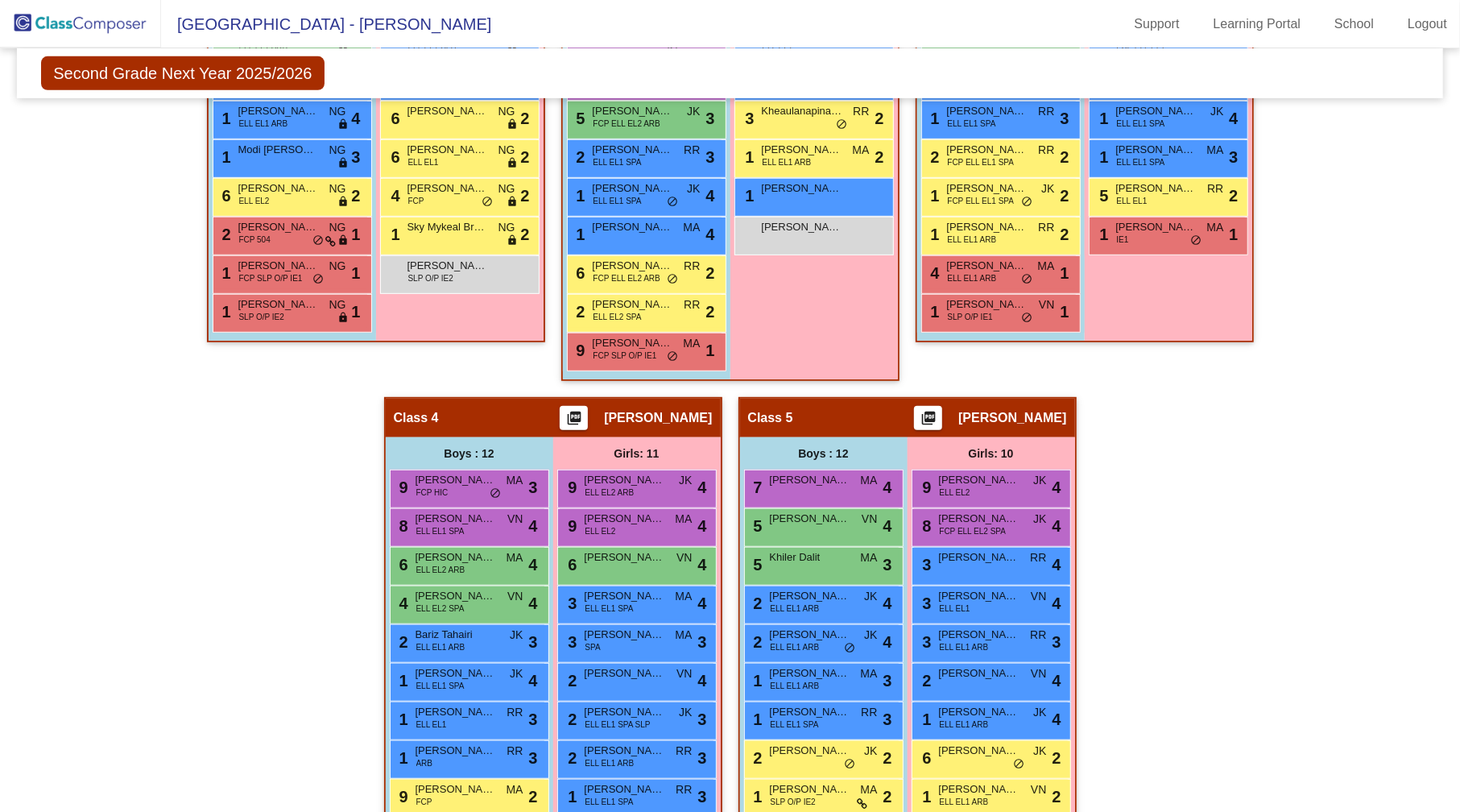
scroll to position [755, 0]
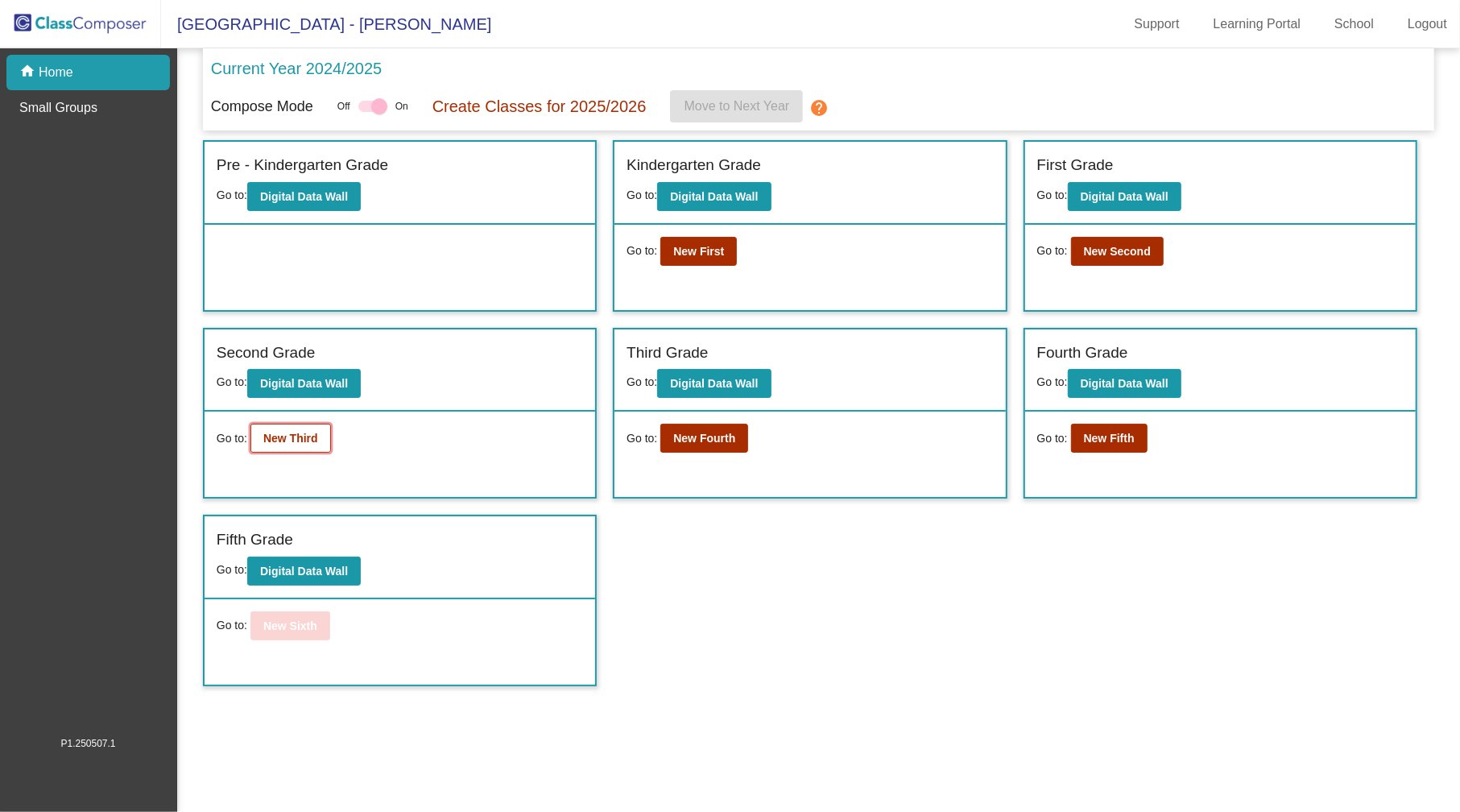
click at [308, 433] on b "New Third" at bounding box center [290, 437] width 55 height 13
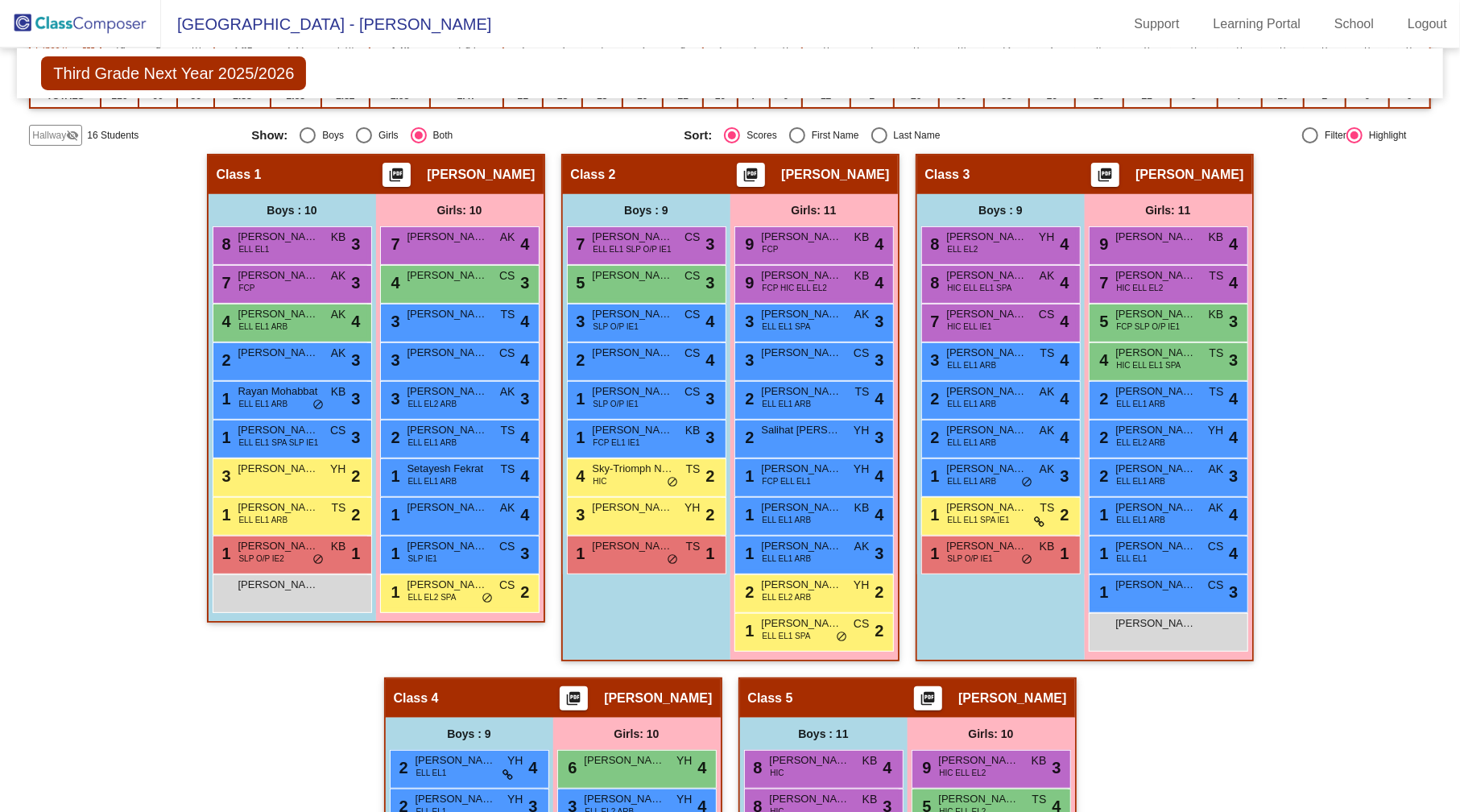
scroll to position [250, 0]
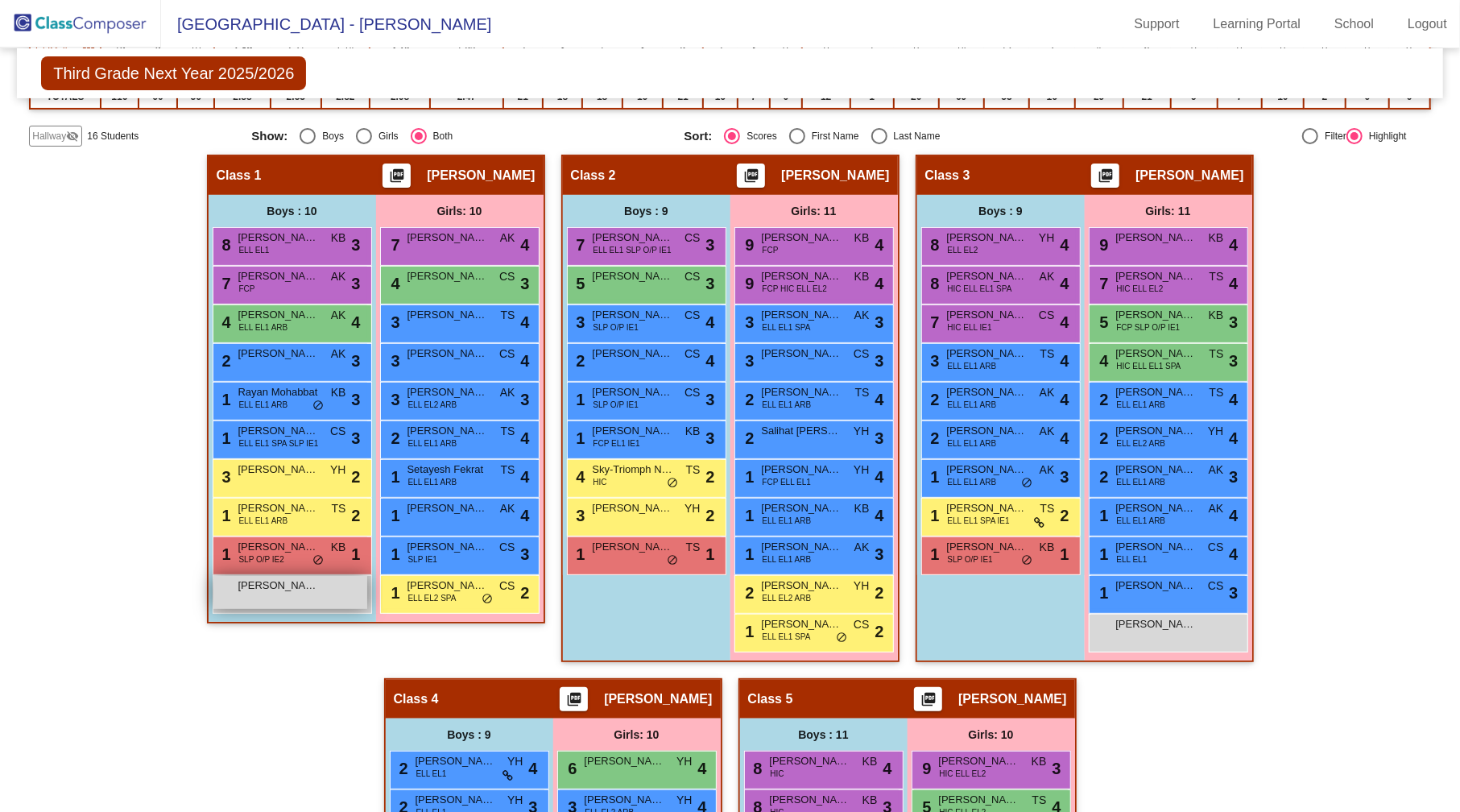
click at [283, 588] on span "[PERSON_NAME]" at bounding box center [279, 585] width 81 height 16
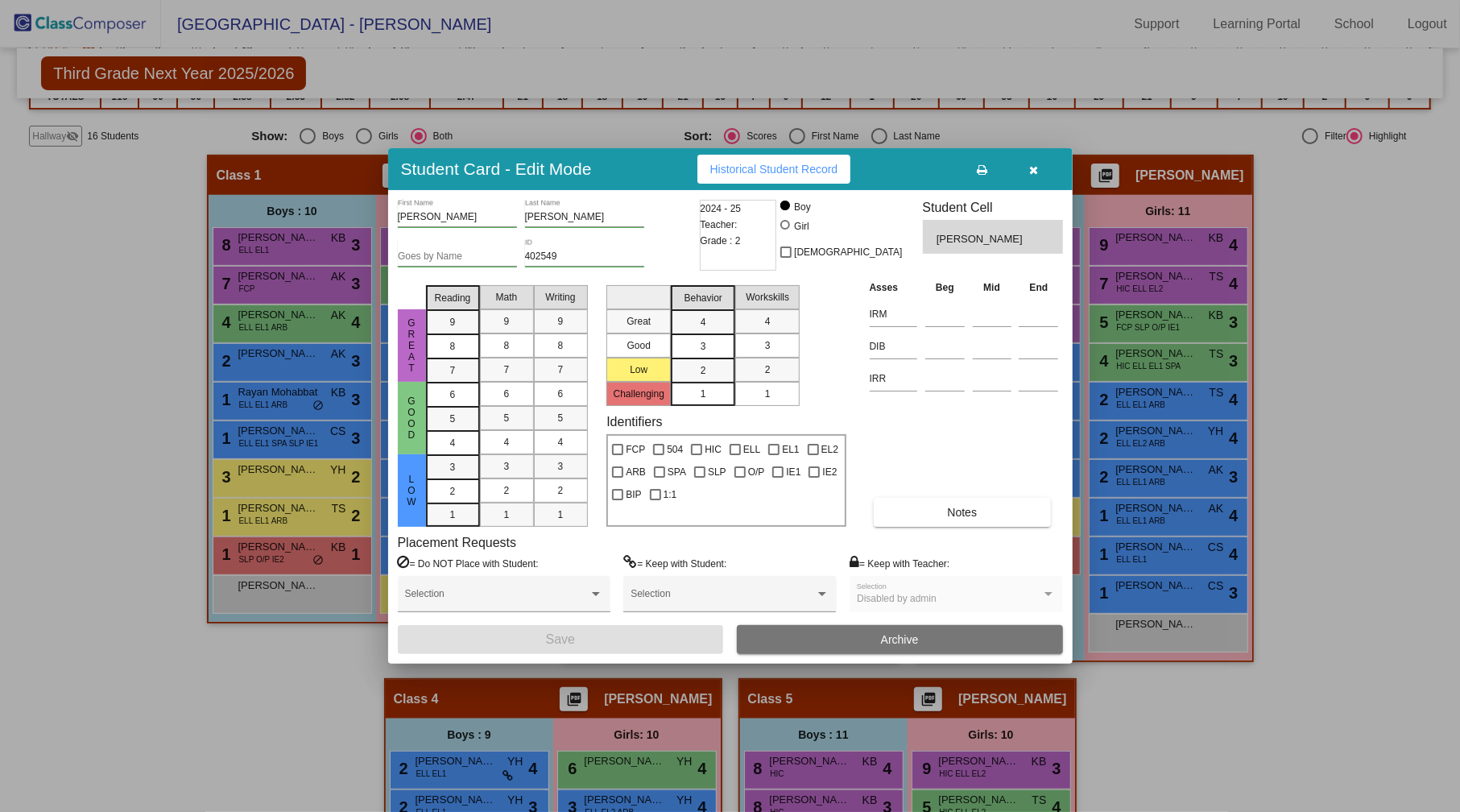
click at [277, 688] on div at bounding box center [730, 406] width 1460 height 812
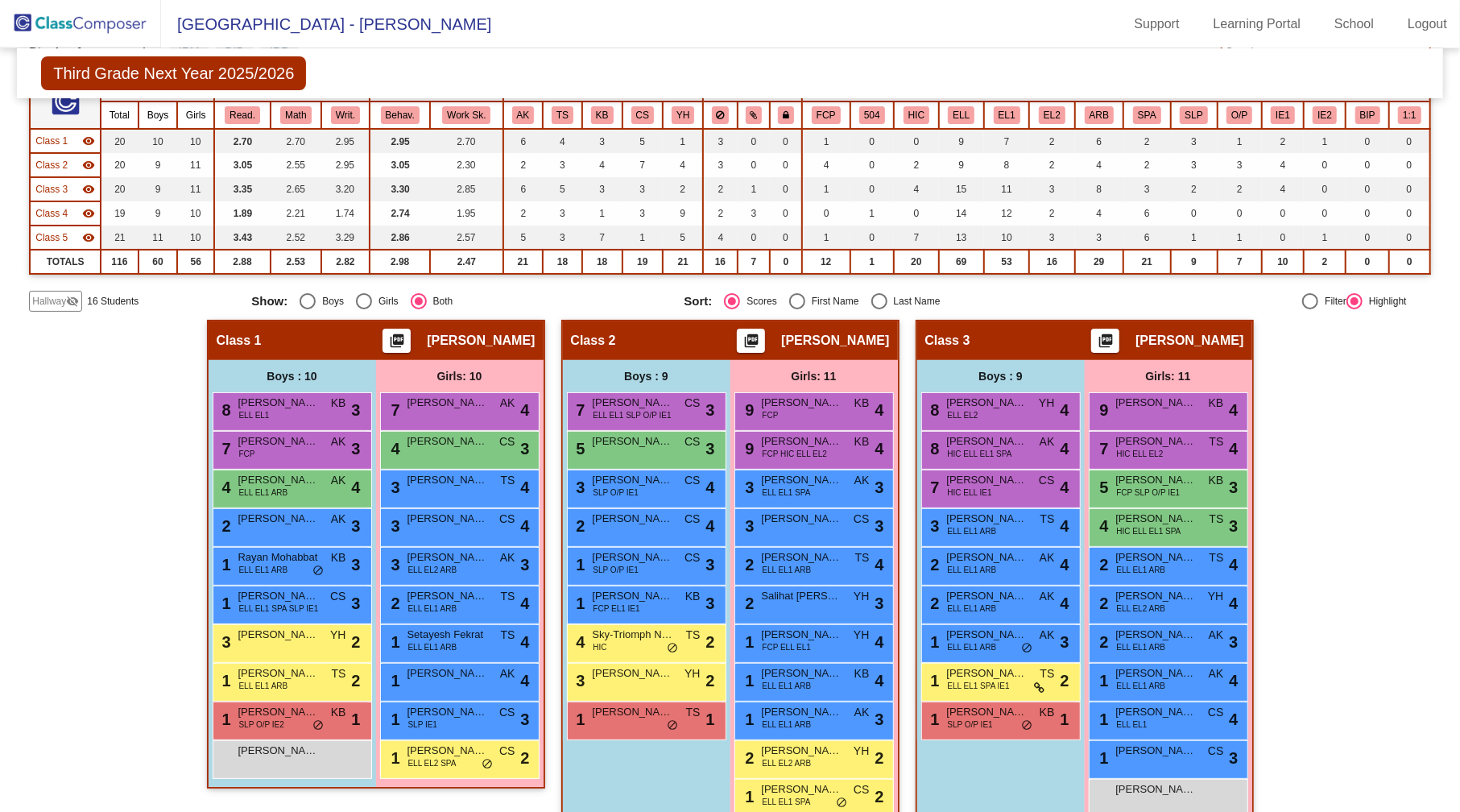
scroll to position [81, 0]
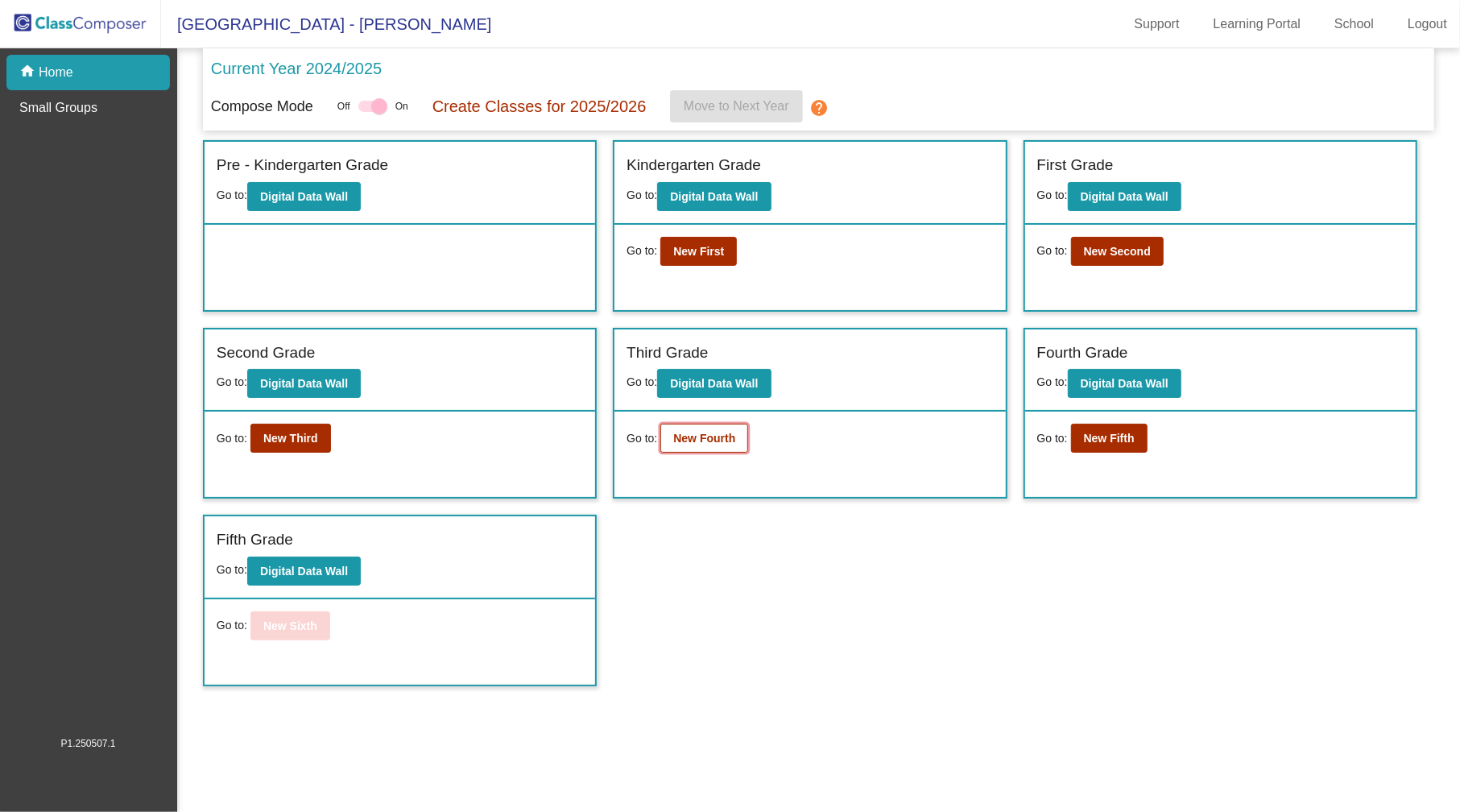
click at [694, 446] on button "New Fourth" at bounding box center [704, 438] width 87 height 29
click at [1131, 433] on b "New Fifth" at bounding box center [1109, 437] width 50 height 13
click at [715, 258] on button "New First" at bounding box center [698, 251] width 76 height 29
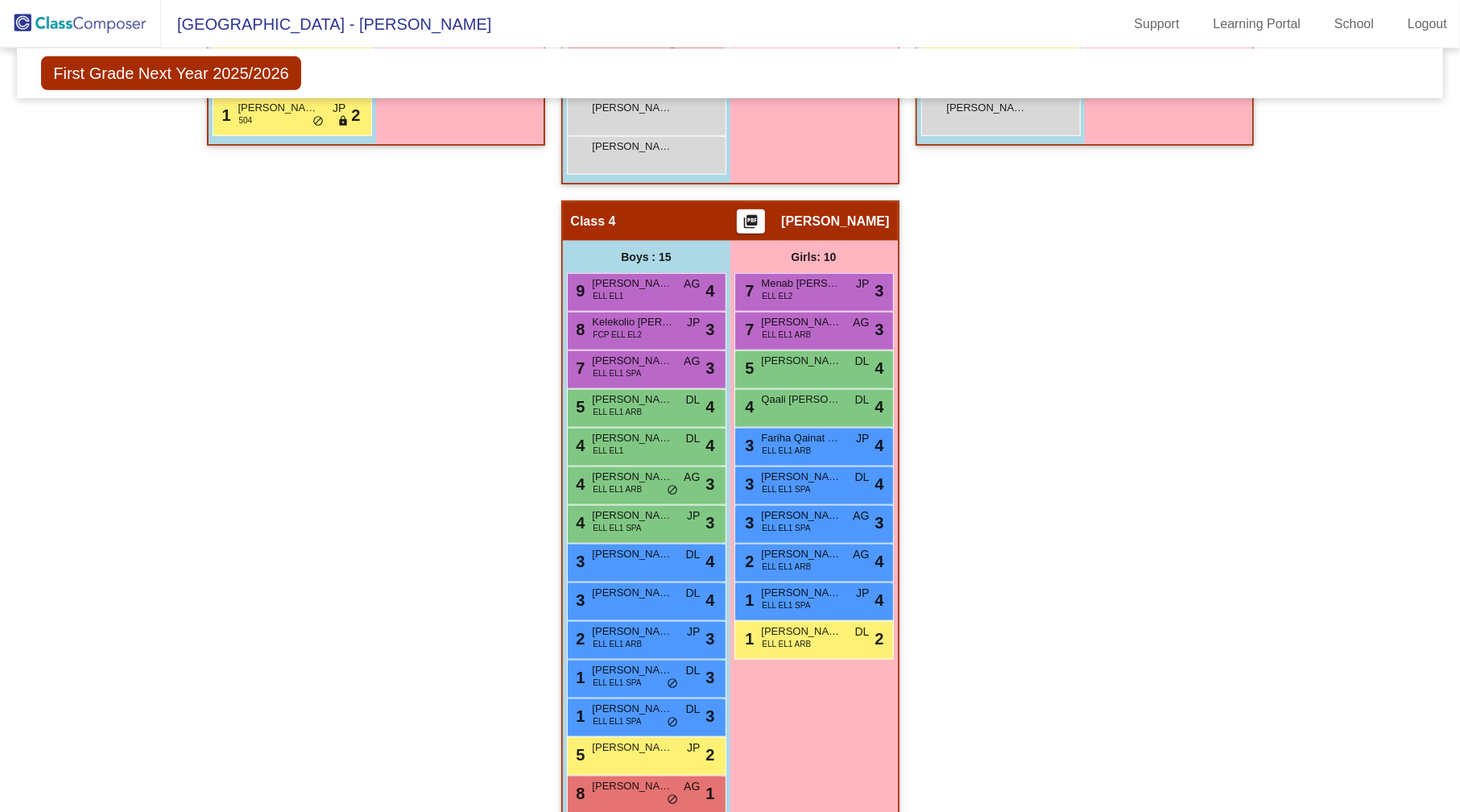
scroll to position [962, 0]
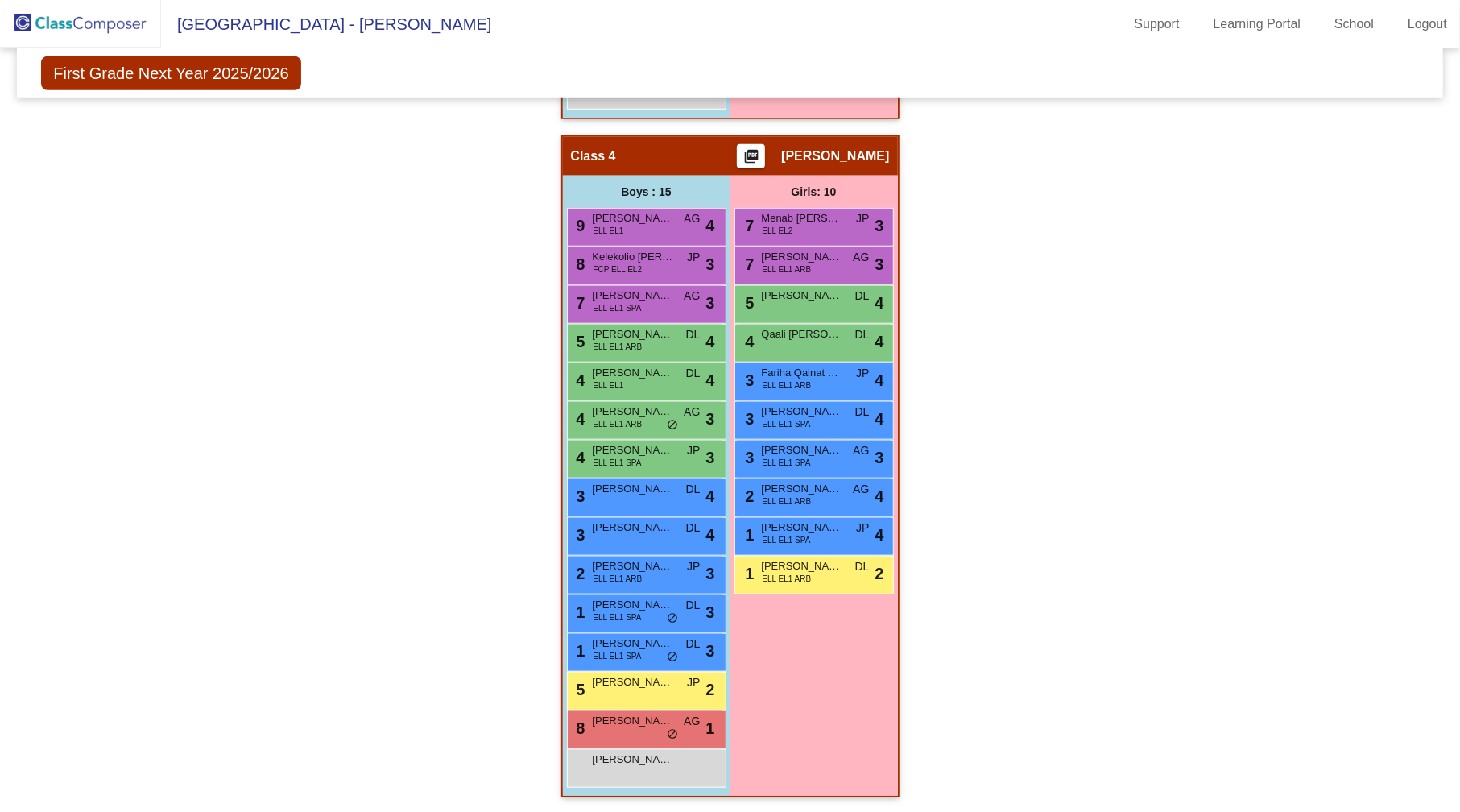
click at [1378, 578] on div "Hallway - Hallway Class picture_as_pdf Add Student First Name Last Name Student…" at bounding box center [729, 115] width 1401 height 1395
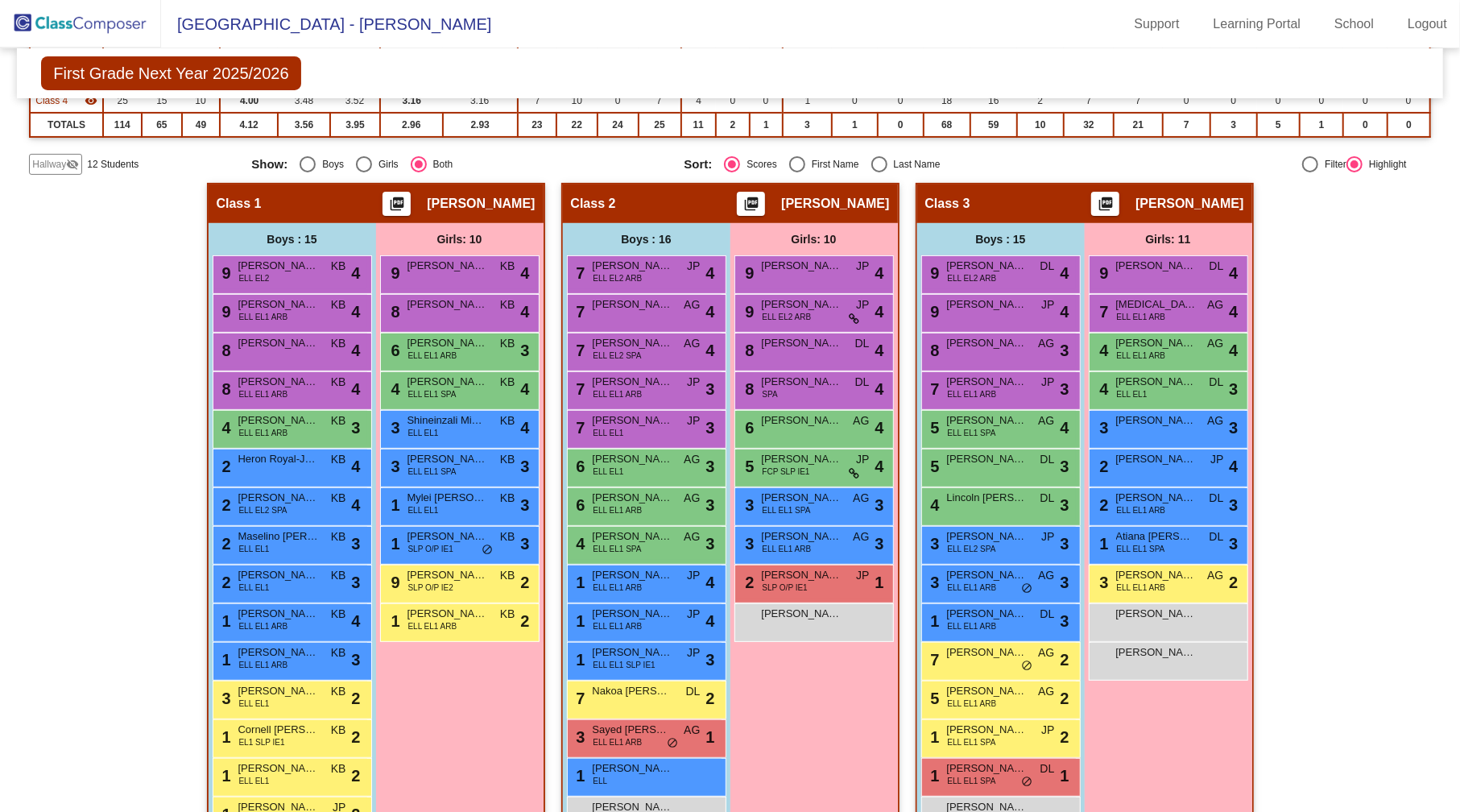
scroll to position [198, 0]
